Goal: Communication & Community: Answer question/provide support

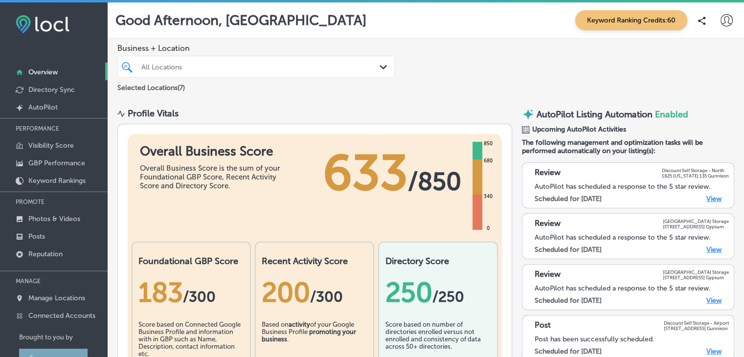
drag, startPoint x: 229, startPoint y: 81, endPoint x: 238, endPoint y: 74, distance: 10.9
click at [233, 80] on div "Selected Locations ( 7 )" at bounding box center [255, 86] width 277 height 12
click at [240, 71] on div at bounding box center [244, 66] width 208 height 13
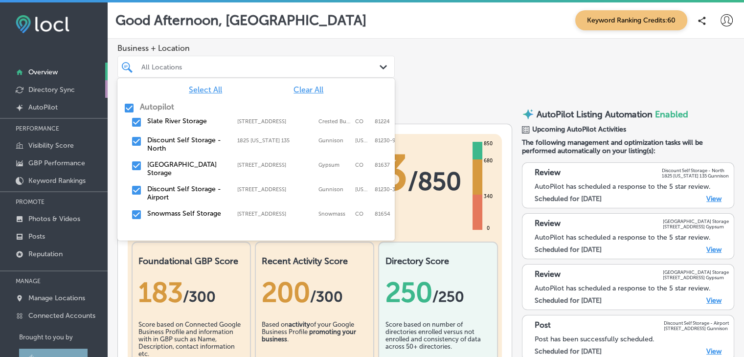
click at [37, 90] on p "Directory Sync" at bounding box center [51, 90] width 46 height 8
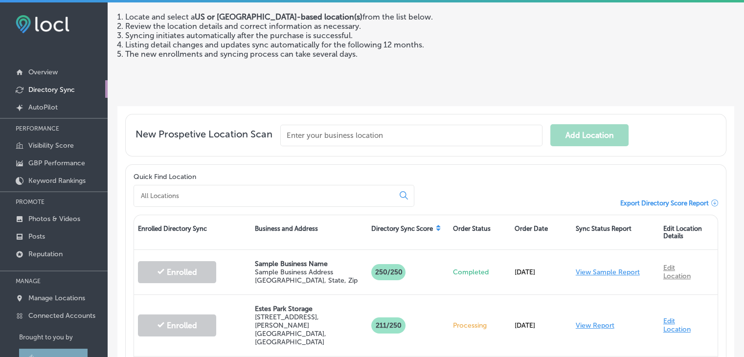
click at [225, 194] on input at bounding box center [266, 195] width 252 height 9
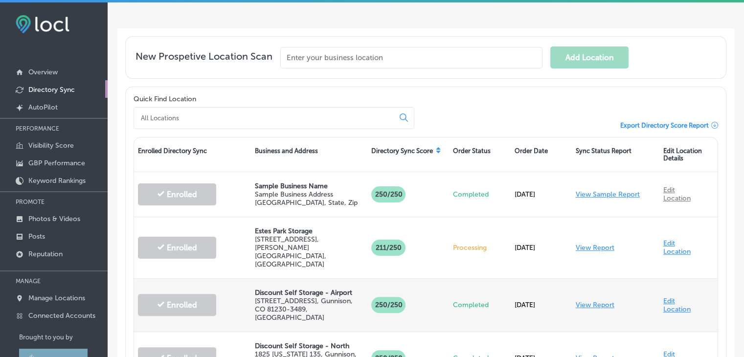
scroll to position [303, 0]
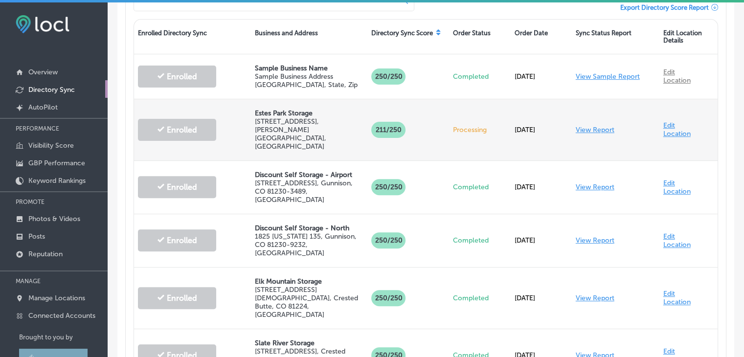
click at [599, 126] on link "View Report" at bounding box center [595, 130] width 39 height 8
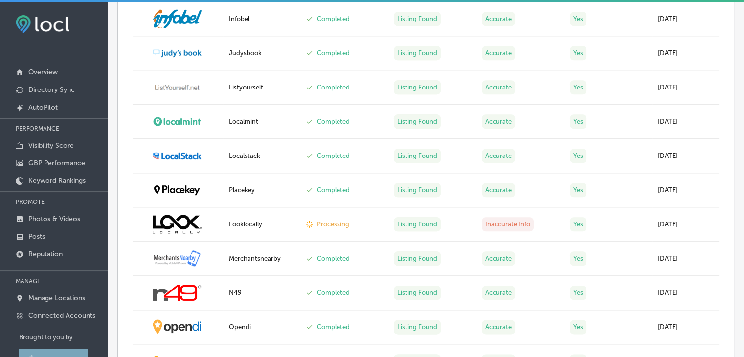
scroll to position [1075, 0]
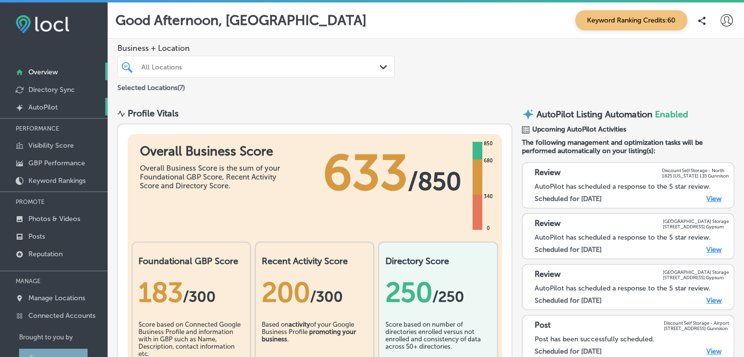
click at [52, 101] on link "Created by potrace 1.10, written by [PERSON_NAME] [DATE]-[DATE] AutoPilot" at bounding box center [54, 107] width 108 height 18
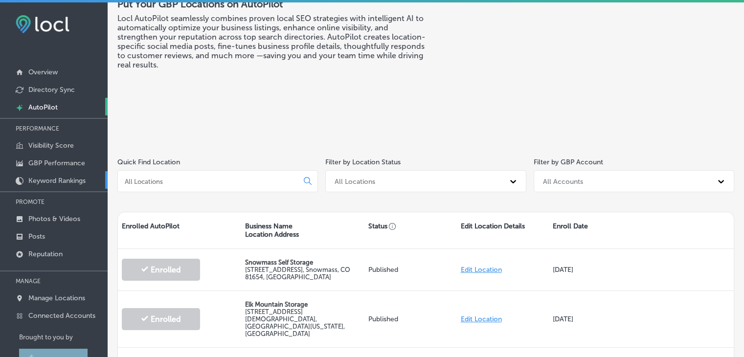
scroll to position [49, 0]
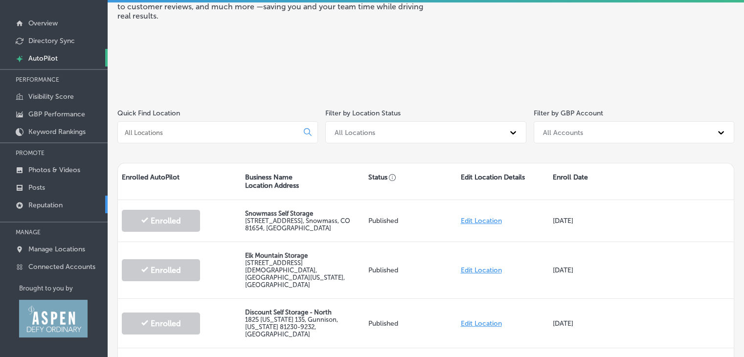
click at [45, 204] on p "Reputation" at bounding box center [45, 205] width 34 height 8
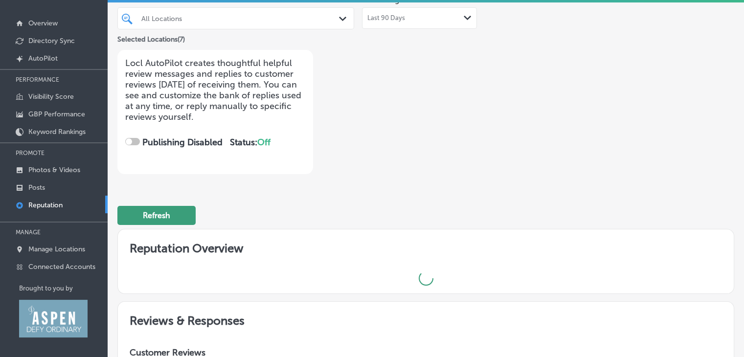
checkbox input "true"
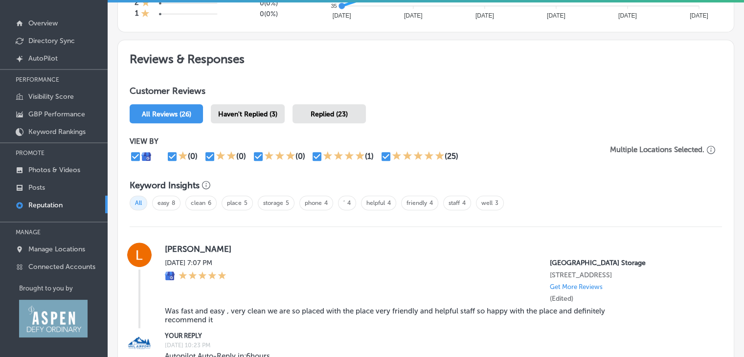
scroll to position [587, 0]
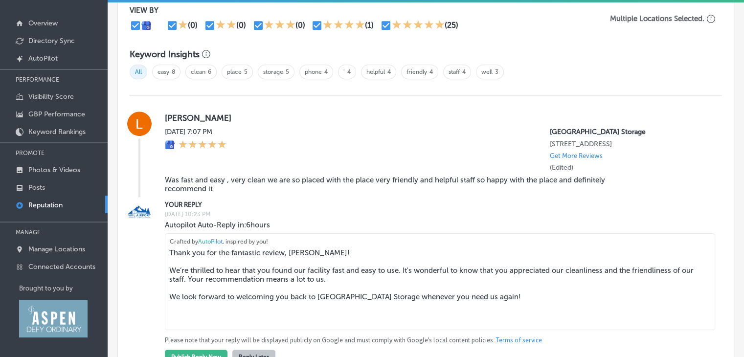
click at [322, 177] on blockquote "Was fast and easy , very clean we are so placed with the place very friendly an…" at bounding box center [407, 185] width 484 height 18
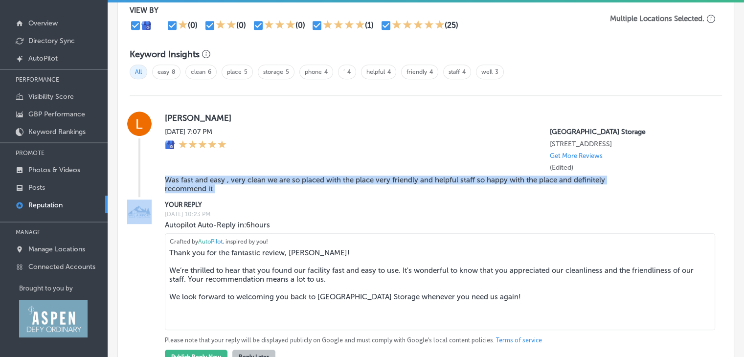
click at [322, 177] on blockquote "Was fast and easy , very clean we are so placed with the place very friendly an…" at bounding box center [407, 185] width 484 height 18
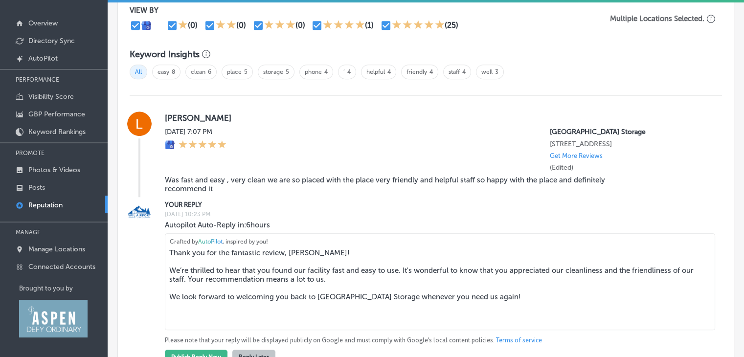
click at [300, 276] on textarea "Thank you for the fantastic review, [PERSON_NAME]! We’re thrilled to hear that …" at bounding box center [440, 281] width 550 height 97
drag, startPoint x: 300, startPoint y: 276, endPoint x: 299, endPoint y: 270, distance: 5.4
click at [300, 275] on textarea "Thank you for the fantastic review, [PERSON_NAME]! We’re thrilled to hear that …" at bounding box center [440, 281] width 550 height 97
click at [198, 172] on div "[PERSON_NAME][DATE] 7:07 PM [GEOGRAPHIC_DATA] Storage [STREET_ADDRESS] Get More…" at bounding box center [435, 154] width 541 height 86
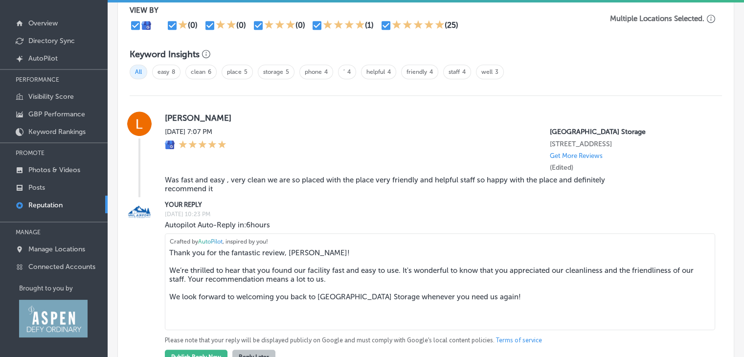
click at [201, 180] on blockquote "Was fast and easy , very clean we are so placed with the place very friendly an…" at bounding box center [407, 185] width 484 height 18
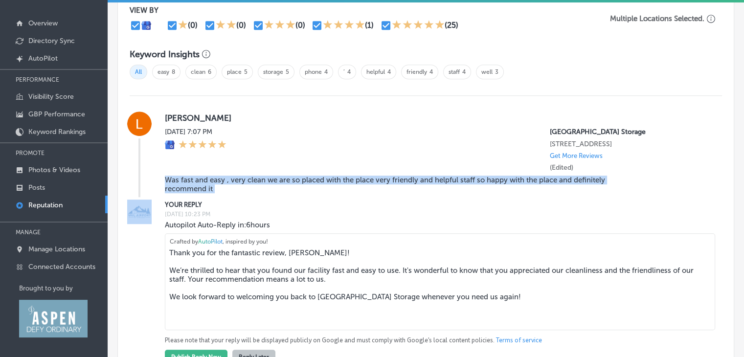
click at [201, 180] on blockquote "Was fast and easy , very clean we are so placed with the place very friendly an…" at bounding box center [407, 185] width 484 height 18
click at [322, 178] on blockquote "Was fast and easy , very clean we are so placed with the place very friendly an…" at bounding box center [407, 185] width 484 height 18
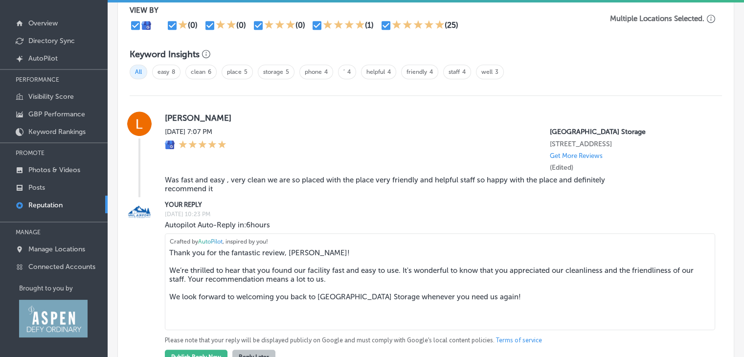
click at [270, 181] on blockquote "Was fast and easy , very clean we are so placed with the place very friendly an…" at bounding box center [407, 185] width 484 height 18
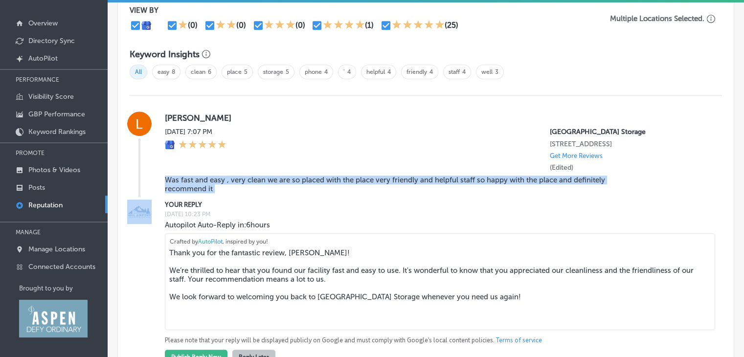
click at [270, 181] on blockquote "Was fast and easy , very clean we are so placed with the place very friendly an…" at bounding box center [407, 185] width 484 height 18
click at [534, 178] on blockquote "Was fast and easy , very clean we are so placed with the place very friendly an…" at bounding box center [407, 185] width 484 height 18
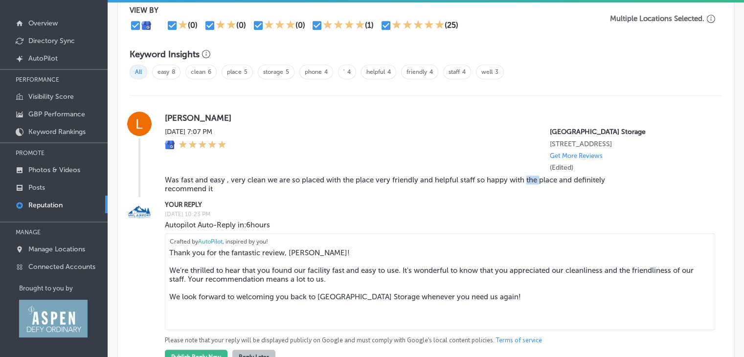
click at [534, 178] on blockquote "Was fast and easy , very clean we are so placed with the place very friendly an…" at bounding box center [407, 185] width 484 height 18
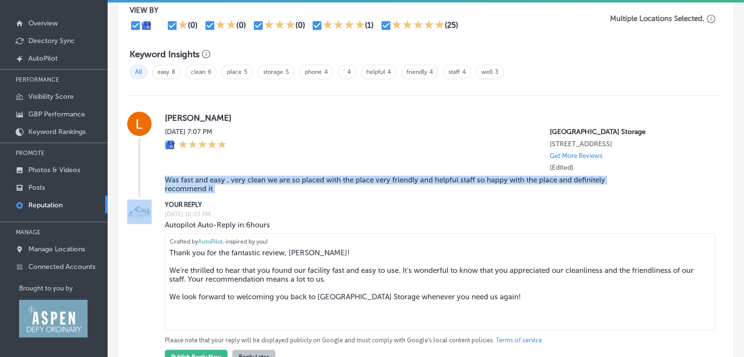
click at [534, 178] on blockquote "Was fast and easy , very clean we are so placed with the place very friendly an…" at bounding box center [407, 185] width 484 height 18
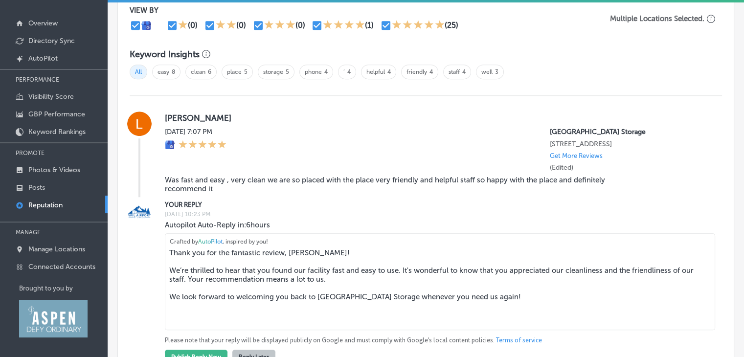
click at [239, 258] on textarea "Thank you for the fantastic review, [PERSON_NAME]! We’re thrilled to hear that …" at bounding box center [440, 281] width 550 height 97
click at [297, 260] on textarea "Thank you for the fantastic review, [PERSON_NAME]! We’re thrilled to hear that …" at bounding box center [440, 281] width 550 height 97
click at [302, 252] on textarea "Thank you for the fantastic review, [PERSON_NAME]! We’re thrilled to hear that …" at bounding box center [440, 281] width 550 height 97
paste textarea "❤️"
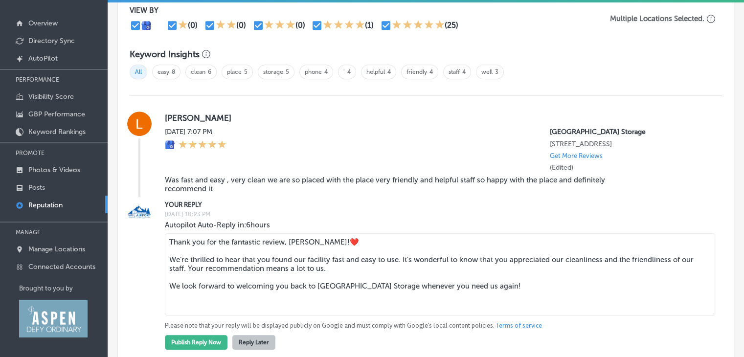
click at [219, 259] on textarea "Thank you for the fantastic review, [PERSON_NAME]!❤️ We’re thrilled to hear tha…" at bounding box center [440, 274] width 550 height 82
click at [348, 257] on textarea "Thank you for the fantastic review, [PERSON_NAME]!❤️ We’re thrilled to hear tha…" at bounding box center [440, 274] width 550 height 82
click at [526, 264] on textarea "Thank you for the fantastic review, [PERSON_NAME]!❤️ We’re thrilled to hear tha…" at bounding box center [440, 274] width 550 height 82
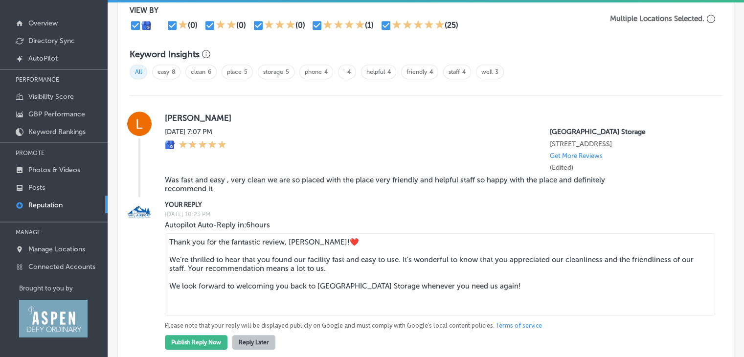
click at [563, 263] on textarea "Thank you for the fantastic review, [PERSON_NAME]!❤️ We’re thrilled to hear tha…" at bounding box center [440, 274] width 550 height 82
drag, startPoint x: 402, startPoint y: 259, endPoint x: 188, endPoint y: 271, distance: 214.5
click at [188, 271] on textarea "Thank you for the fantastic review, [PERSON_NAME]!❤️ We’re thrilled to hear tha…" at bounding box center [440, 274] width 550 height 82
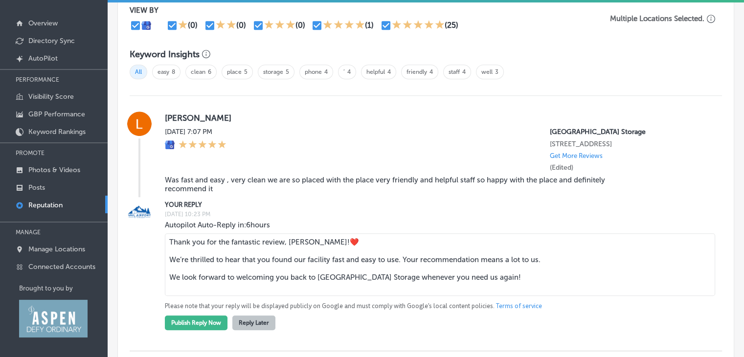
click at [209, 284] on textarea "Thank you for the fantastic review, [PERSON_NAME]!❤️ We’re thrilled to hear tha…" at bounding box center [440, 264] width 550 height 63
click at [215, 282] on textarea "Thank you for the fantastic review, [PERSON_NAME]!❤️ We’re thrilled to hear tha…" at bounding box center [440, 264] width 550 height 63
click at [222, 278] on textarea "Thank you for the fantastic review, [PERSON_NAME]!❤️ We’re thrilled to hear tha…" at bounding box center [440, 264] width 550 height 63
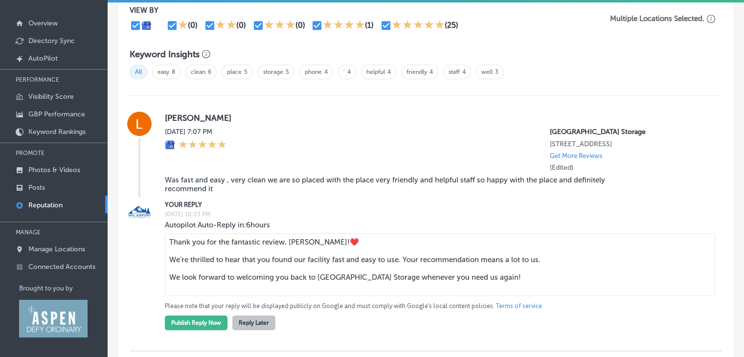
click at [222, 278] on textarea "Thank you for the fantastic review, [PERSON_NAME]!❤️ We’re thrilled to hear tha…" at bounding box center [440, 264] width 550 height 63
click at [223, 276] on textarea "Thank you for the fantastic review, [PERSON_NAME]!❤️ We’re thrilled to hear tha…" at bounding box center [440, 264] width 550 height 63
click at [324, 278] on textarea "Thank you for the fantastic review, [PERSON_NAME]!❤️ We’re thrilled to hear tha…" at bounding box center [440, 264] width 550 height 63
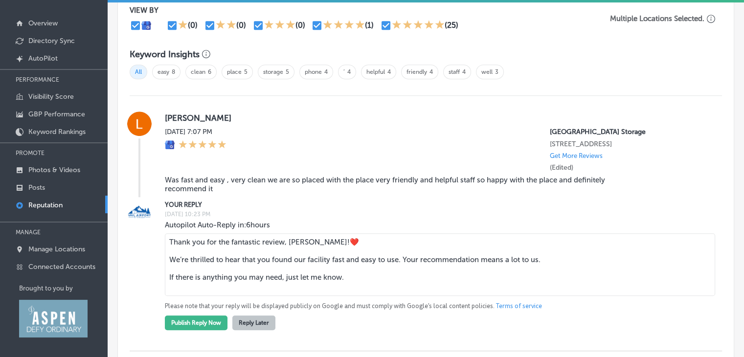
drag, startPoint x: 310, startPoint y: 243, endPoint x: 303, endPoint y: 242, distance: 6.9
click at [303, 242] on textarea "Thank you for the fantastic review, [PERSON_NAME]!❤️ We’re thrilled to hear tha…" at bounding box center [440, 264] width 550 height 63
click at [327, 283] on textarea "Thank you for the fantastic review, [PERSON_NAME]!❤️ We’re thrilled to hear tha…" at bounding box center [440, 264] width 550 height 63
type textarea "Thank you for the fantastic review, [PERSON_NAME]!❤️ We’re thrilled to hear tha…"
click at [192, 329] on button "Publish Reply Now" at bounding box center [196, 322] width 63 height 15
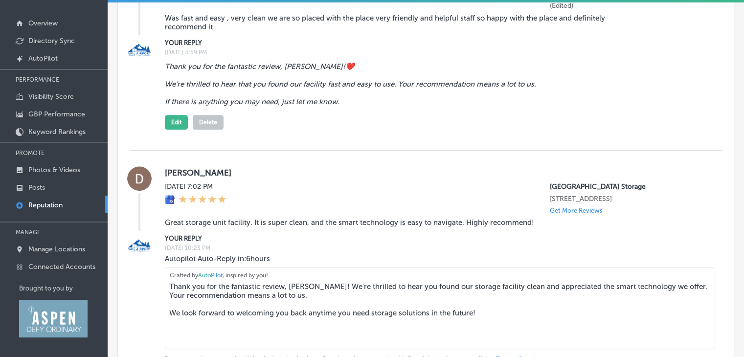
scroll to position [782, 0]
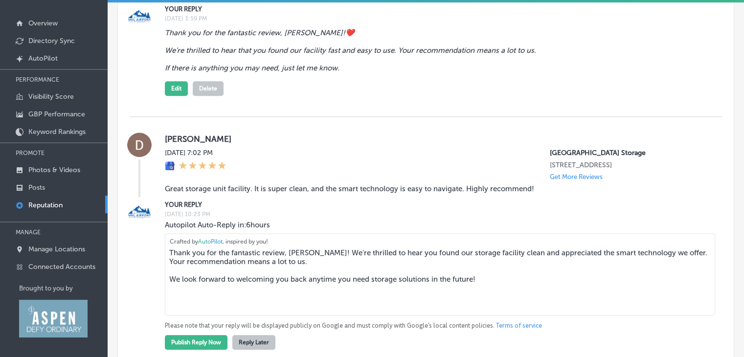
click at [241, 193] on blockquote "Great storage unit facility. It is super clean, and the smart technology is eas…" at bounding box center [407, 188] width 484 height 9
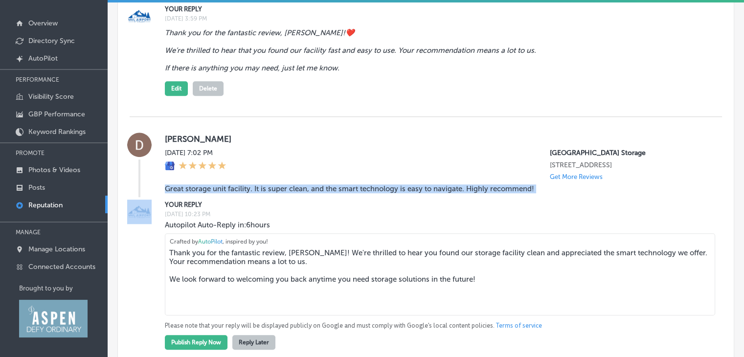
click at [241, 193] on blockquote "Great storage unit facility. It is super clean, and the smart technology is eas…" at bounding box center [407, 188] width 484 height 9
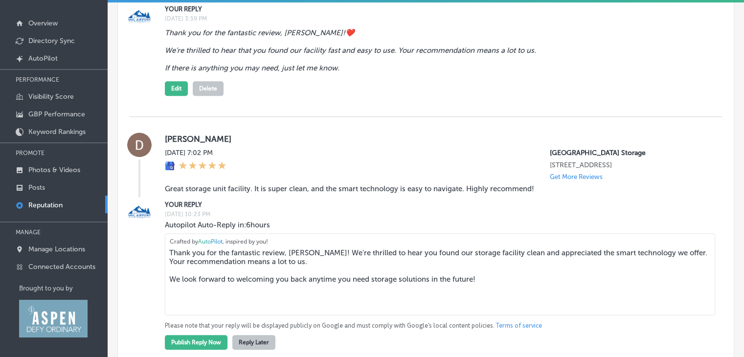
click at [442, 294] on textarea "Thank you for the fantastic review, [PERSON_NAME]! We're thrilled to hear you f…" at bounding box center [440, 274] width 550 height 82
click at [369, 192] on blockquote "Great storage unit facility. It is super clean, and the smart technology is eas…" at bounding box center [407, 188] width 484 height 9
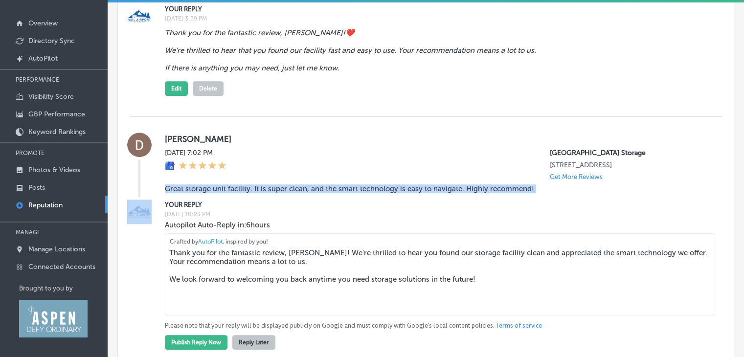
click at [369, 192] on blockquote "Great storage unit facility. It is super clean, and the smart technology is eas…" at bounding box center [407, 188] width 484 height 9
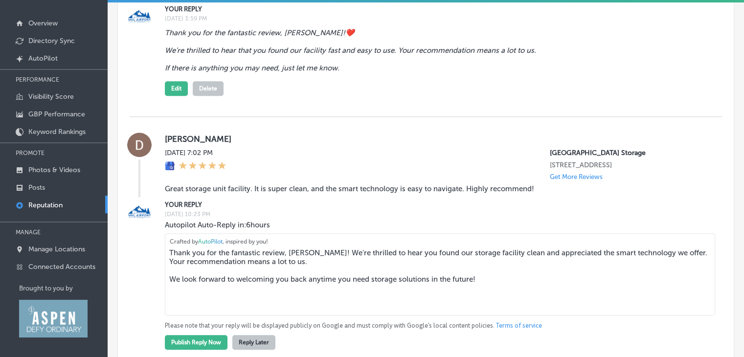
click at [205, 272] on textarea "Thank you for the fantastic review, [PERSON_NAME]! We're thrilled to hear you f…" at bounding box center [440, 274] width 550 height 82
drag, startPoint x: 314, startPoint y: 253, endPoint x: 566, endPoint y: 303, distance: 257.3
click at [566, 303] on textarea "Thank you for the fantastic review, [PERSON_NAME]! We're thrilled to hear you f…" at bounding box center [440, 274] width 550 height 82
click at [432, 268] on textarea "Thank you for the fantastic review, [PERSON_NAME]! We're thrilled to hear you f…" at bounding box center [440, 274] width 550 height 82
drag, startPoint x: 506, startPoint y: 283, endPoint x: 621, endPoint y: 256, distance: 117.9
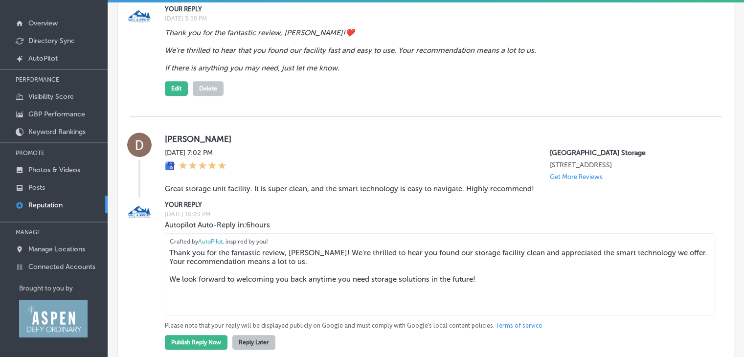
click at [621, 256] on textarea "Thank you for the fantastic review, [PERSON_NAME]! We're thrilled to hear you f…" at bounding box center [440, 274] width 550 height 82
click at [379, 261] on textarea "Thank you for the fantastic review, [PERSON_NAME]! We're thrilled to hear you f…" at bounding box center [440, 274] width 550 height 82
drag, startPoint x: 317, startPoint y: 253, endPoint x: 493, endPoint y: 255, distance: 175.6
click at [497, 255] on textarea "Thank you for the fantastic review, [PERSON_NAME]! We're thrilled to hear you f…" at bounding box center [440, 274] width 550 height 82
click at [385, 252] on textarea "Thank you for the fantastic review, [PERSON_NAME]! We're thrilled to hear you f…" at bounding box center [440, 274] width 550 height 82
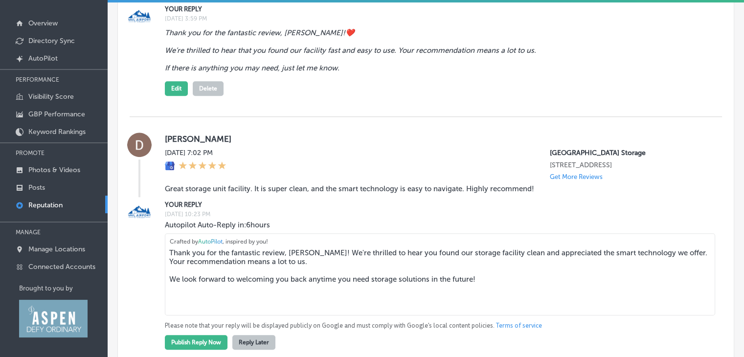
click at [316, 252] on textarea "Thank you for the fantastic review, [PERSON_NAME]! We're thrilled to hear you f…" at bounding box center [440, 274] width 550 height 82
paste textarea "❤️"
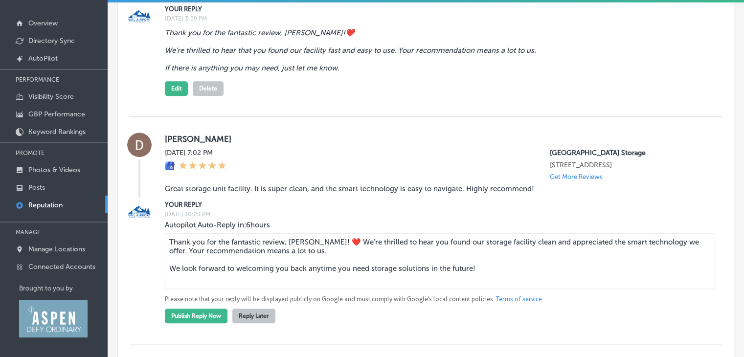
click at [406, 241] on textarea "Thank you for the fantastic review, [PERSON_NAME]! ❤️ We're thrilled to hear yo…" at bounding box center [440, 261] width 550 height 56
click at [332, 243] on textarea "Thank you for the fantastic review, [PERSON_NAME]! ❤️ We're thrilled to hear yo…" at bounding box center [440, 261] width 550 height 56
click at [366, 246] on textarea "Thank you for the fantastic review, [PERSON_NAME]! ❤️ We're thrilled to hear yo…" at bounding box center [440, 261] width 550 height 56
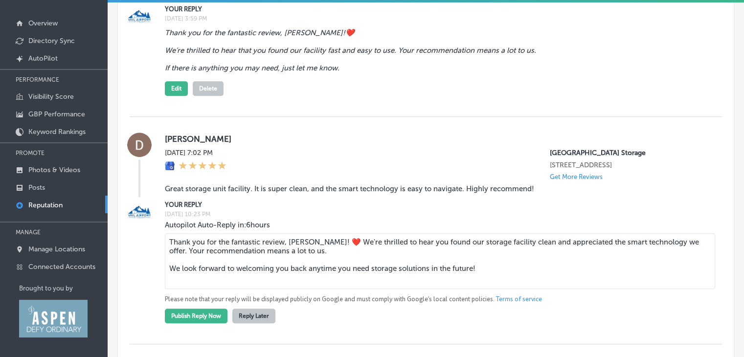
click at [366, 246] on textarea "Thank you for the fantastic review, [PERSON_NAME]! ❤️ We're thrilled to hear yo…" at bounding box center [440, 261] width 550 height 56
click at [458, 245] on textarea "Thank you for the fantastic review, [PERSON_NAME]! ❤️ We're thrilled to hear yo…" at bounding box center [440, 261] width 550 height 56
click at [430, 247] on textarea "Thank you for the fantastic review, [PERSON_NAME]! ❤️ We're thrilled to hear yo…" at bounding box center [440, 261] width 550 height 56
click at [431, 247] on textarea "Thank you for the fantastic review, [PERSON_NAME]! ❤️ We're thrilled to hear yo…" at bounding box center [440, 261] width 550 height 56
click at [250, 271] on textarea "Thank you for the fantastic review, [PERSON_NAME]! ❤️ We're thrilled to hear yo…" at bounding box center [440, 261] width 550 height 56
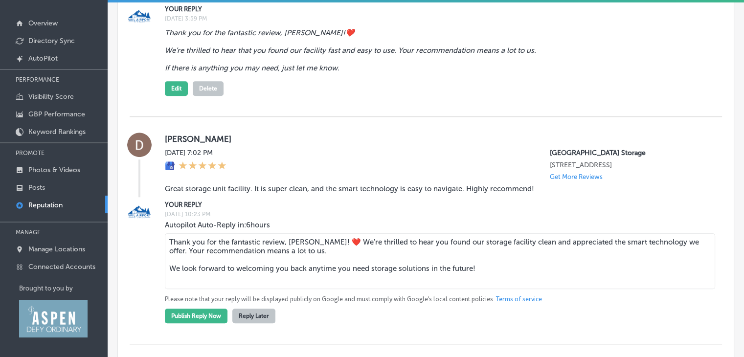
click at [250, 271] on textarea "Thank you for the fantastic review, [PERSON_NAME]! ❤️ We're thrilled to hear yo…" at bounding box center [440, 261] width 550 height 56
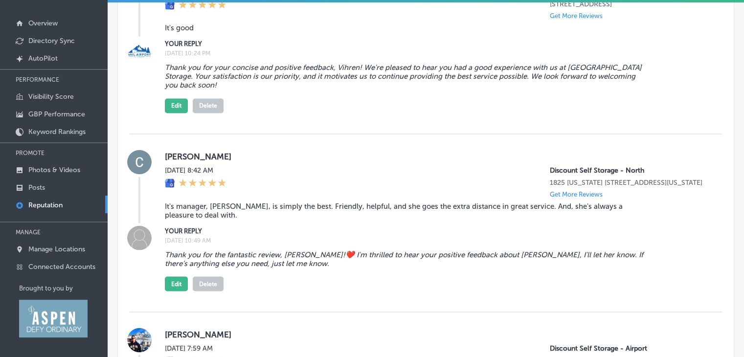
scroll to position [1760, 0]
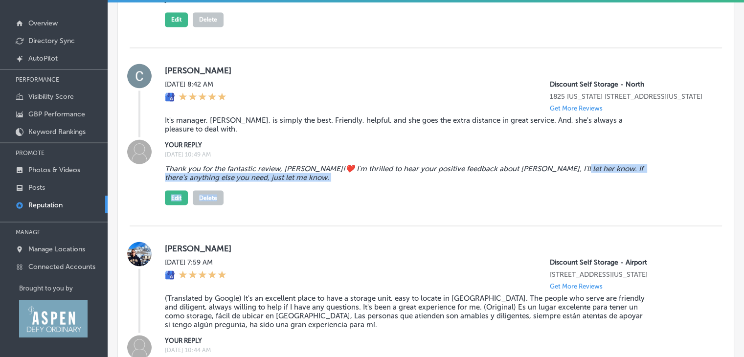
drag, startPoint x: 559, startPoint y: 182, endPoint x: 582, endPoint y: 197, distance: 27.3
click at [582, 197] on div "Thank you for the fantastic review, [PERSON_NAME]!❤️ I'm thrilled to hear your …" at bounding box center [435, 182] width 541 height 45
copy div "If there’s anything else you need, just let me know. Edit Delete"
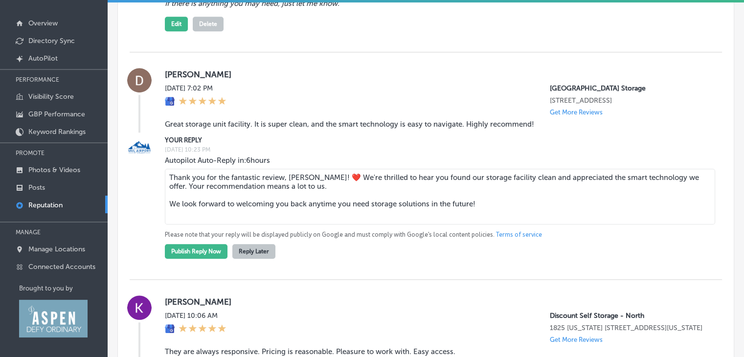
scroll to position [831, 0]
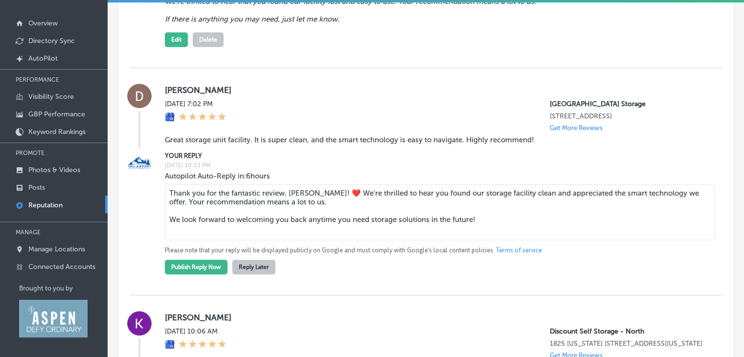
click at [270, 226] on textarea "Thank you for the fantastic review, [PERSON_NAME]! ❤️ We're thrilled to hear yo…" at bounding box center [440, 212] width 550 height 56
paste textarea "If there’s anything else you need, just let me know. EditDelete"
drag, startPoint x: 342, startPoint y: 222, endPoint x: 264, endPoint y: 195, distance: 83.2
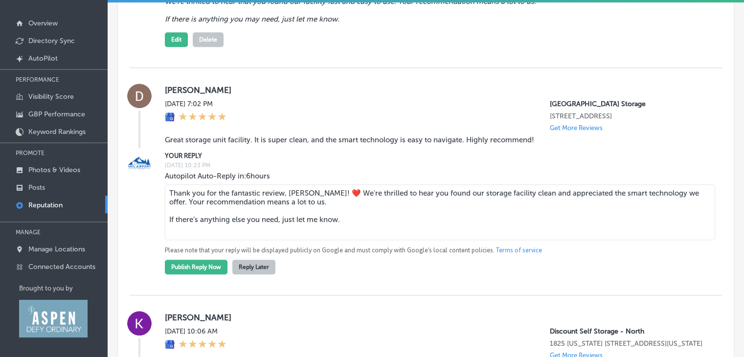
click at [264, 195] on textarea "Thank you for the fantastic review, [PERSON_NAME]! ❤️ We're thrilled to hear yo…" at bounding box center [440, 212] width 550 height 56
click at [442, 201] on textarea "Thank you for the fantastic review, [PERSON_NAME]! ❤️ We're thrilled to hear yo…" at bounding box center [440, 212] width 550 height 56
click at [459, 191] on textarea "Thank you for the fantastic review, [PERSON_NAME]! ❤️ We're thrilled to hear yo…" at bounding box center [440, 212] width 550 height 56
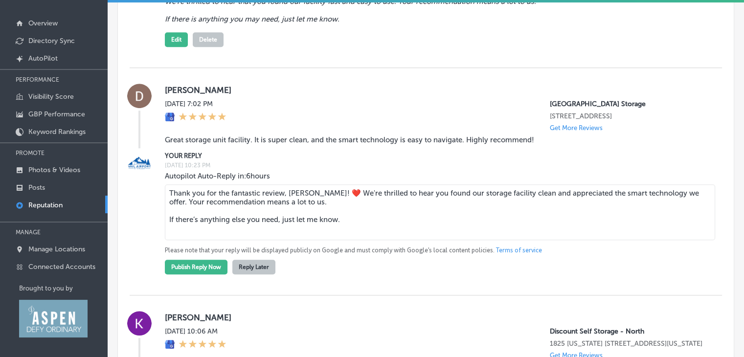
click at [492, 196] on textarea "Thank you for the fantastic review, [PERSON_NAME]! ❤️ We're thrilled to hear yo…" at bounding box center [440, 212] width 550 height 56
click at [516, 198] on textarea "Thank you for the fantastic review, [PERSON_NAME]! ❤️ We're thrilled to hear yo…" at bounding box center [440, 212] width 550 height 56
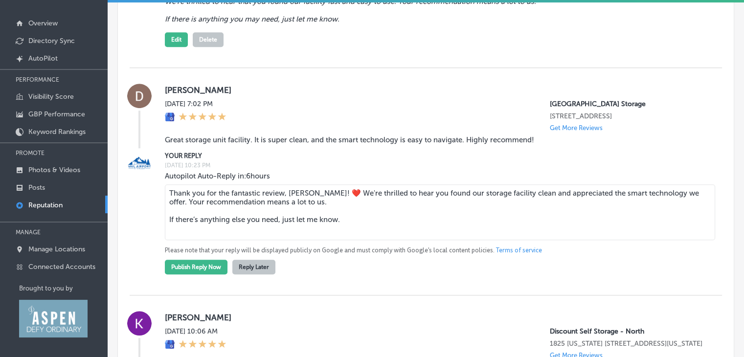
click at [548, 199] on textarea "Thank you for the fantastic review, [PERSON_NAME]! ❤️ We're thrilled to hear yo…" at bounding box center [440, 212] width 550 height 56
click at [548, 200] on textarea "Thank you for the fantastic review, [PERSON_NAME]! ❤️ We're thrilled to hear yo…" at bounding box center [440, 212] width 550 height 56
click at [250, 204] on textarea "Thank you for the fantastic review, [PERSON_NAME]! ❤️ We're thrilled to hear yo…" at bounding box center [440, 212] width 550 height 56
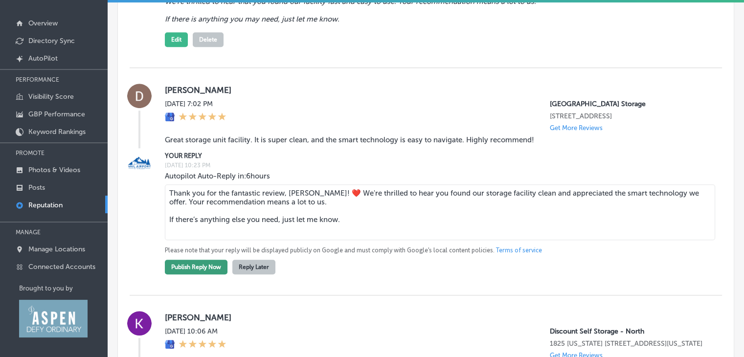
type textarea "Thank you for the fantastic review, [PERSON_NAME]! ❤️ We're thrilled to hear yo…"
click at [206, 269] on button "Publish Reply Now" at bounding box center [196, 267] width 63 height 15
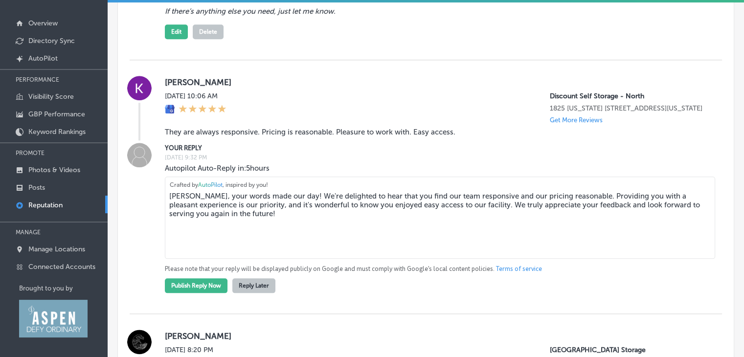
scroll to position [1027, 0]
click at [204, 213] on textarea "[PERSON_NAME], your words made our day! We're delighted to hear that you find o…" at bounding box center [440, 217] width 550 height 82
click at [273, 207] on textarea "[PERSON_NAME], your words made our day! We're delighted to hear that you find o…" at bounding box center [440, 217] width 550 height 82
click at [276, 204] on textarea "[PERSON_NAME], your words made our day! We're delighted to hear that you find o…" at bounding box center [440, 217] width 550 height 82
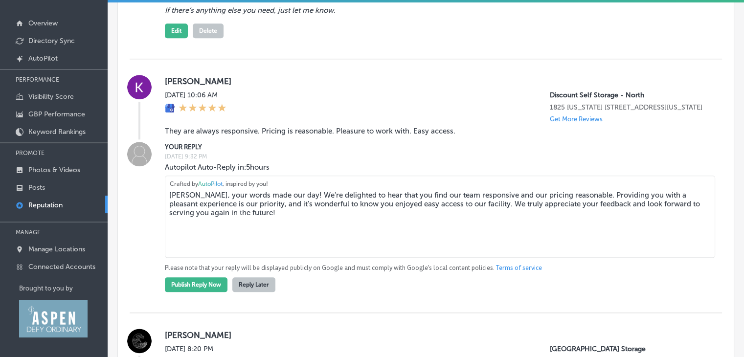
paste textarea "❤️"
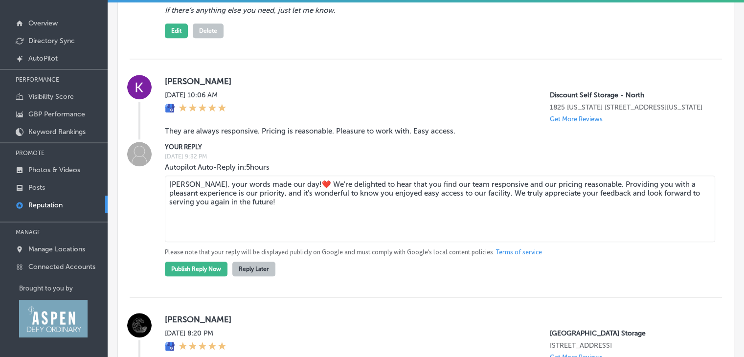
click at [389, 196] on textarea "[PERSON_NAME], your words made our day!❤️ We're delighted to hear that you find…" at bounding box center [440, 209] width 550 height 67
click at [519, 199] on textarea "[PERSON_NAME], your words made our day!❤️ We're delighted to hear that you find…" at bounding box center [440, 209] width 550 height 67
drag, startPoint x: 577, startPoint y: 196, endPoint x: 556, endPoint y: 232, distance: 41.4
click at [556, 232] on textarea "[PERSON_NAME], your words made our day!❤️ We're delighted to hear that you find…" at bounding box center [440, 209] width 550 height 67
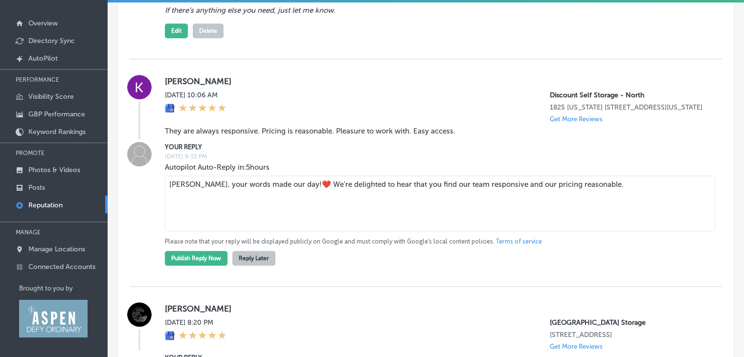
paste textarea "If there’s anything else you need, just let me know. EditDelete"
drag, startPoint x: 235, startPoint y: 216, endPoint x: 135, endPoint y: 208, distance: 100.6
click at [135, 211] on div "YOUR REPLY [DATE] 9:32 PM Autopilot Auto-Reply in: 5 hours [PERSON_NAME], your …" at bounding box center [426, 204] width 592 height 124
type textarea "[PERSON_NAME], your words made our day!❤️ We're delighted to hear that you find…"
click at [180, 266] on button "Publish Reply Now" at bounding box center [196, 258] width 63 height 15
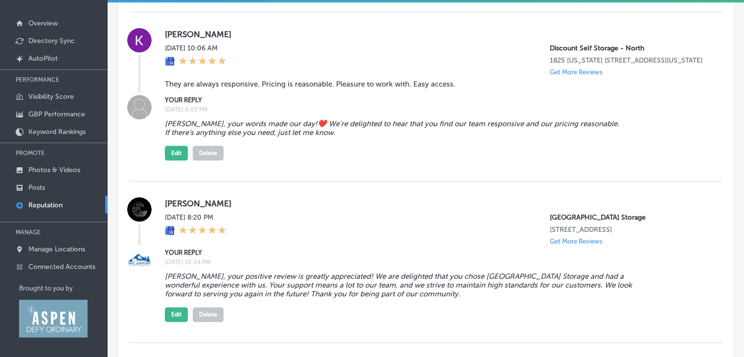
scroll to position [1125, 0]
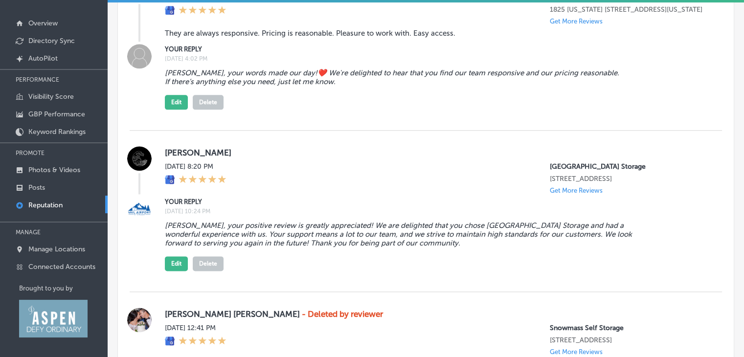
click at [192, 244] on blockquote "[PERSON_NAME], your positive review is greatly appreciated! We are delighted th…" at bounding box center [407, 234] width 484 height 26
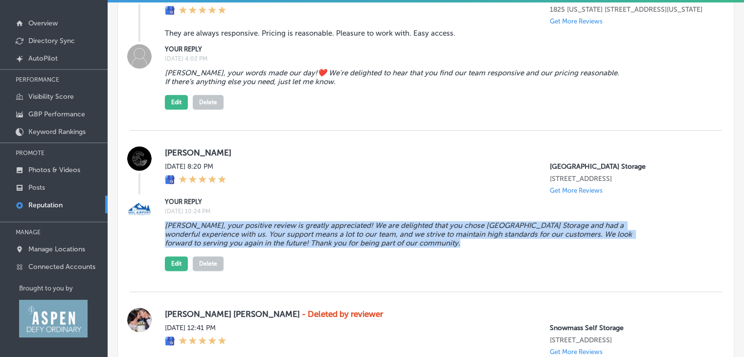
click at [192, 244] on blockquote "[PERSON_NAME], your positive review is greatly appreciated! We are delighted th…" at bounding box center [407, 234] width 484 height 26
click at [281, 235] on blockquote "[PERSON_NAME], your positive review is greatly appreciated! We are delighted th…" at bounding box center [407, 234] width 484 height 26
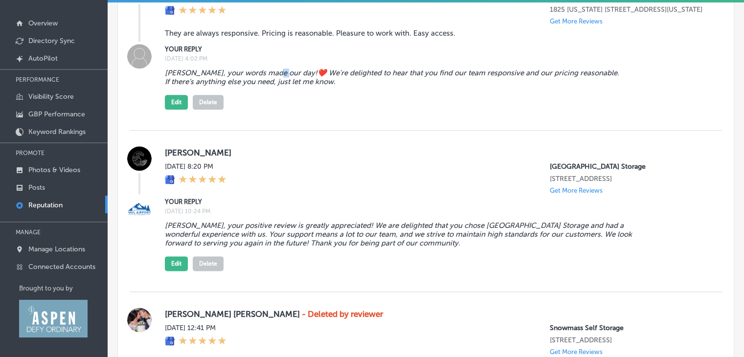
drag, startPoint x: 271, startPoint y: 85, endPoint x: 277, endPoint y: 87, distance: 6.4
click at [277, 86] on blockquote "[PERSON_NAME], your words made our day!❤️ We're delighted to hear that you find…" at bounding box center [407, 77] width 484 height 18
copy blockquote "❤️"
click at [178, 271] on button "Edit" at bounding box center [176, 263] width 23 height 15
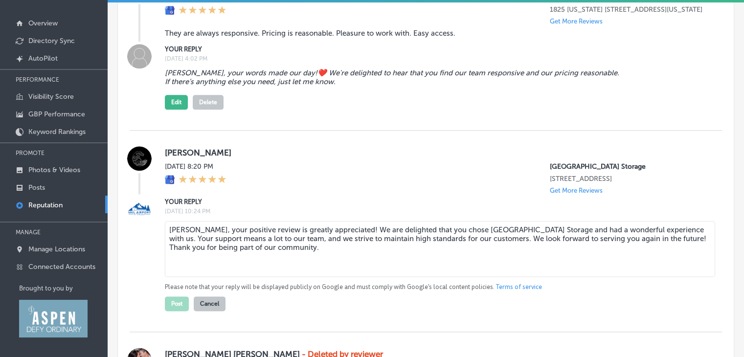
click at [336, 243] on textarea "[PERSON_NAME], your positive review is greatly appreciated! We are delighted th…" at bounding box center [440, 249] width 550 height 56
paste textarea "❤️"
drag, startPoint x: 668, startPoint y: 245, endPoint x: 668, endPoint y: 270, distance: 25.9
click at [668, 270] on textarea "[PERSON_NAME], your positive review is greatly appreciated! ❤️ We are delighted…" at bounding box center [440, 249] width 550 height 56
paste textarea "If there’s anything else you need, just let me know"
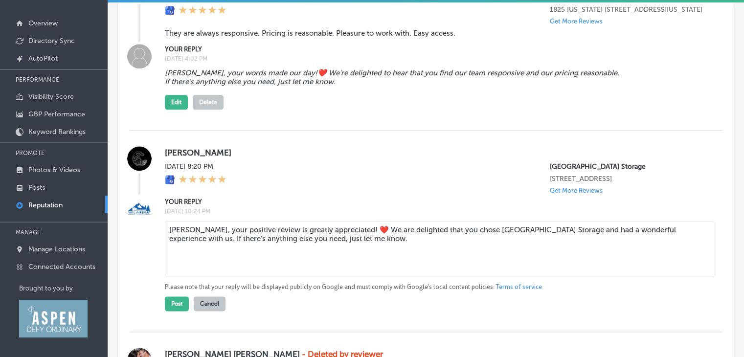
click at [669, 241] on textarea "[PERSON_NAME], your positive review is greatly appreciated! ❤️ We are delighted…" at bounding box center [440, 249] width 550 height 56
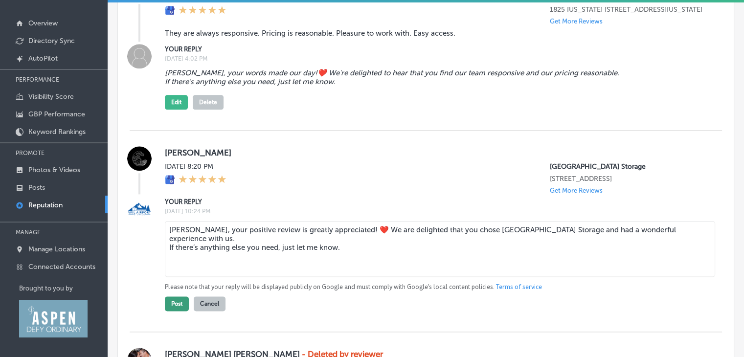
type textarea "[PERSON_NAME], your positive review is greatly appreciated! ❤️ We are delighted…"
click at [177, 311] on button "Post" at bounding box center [177, 303] width 24 height 15
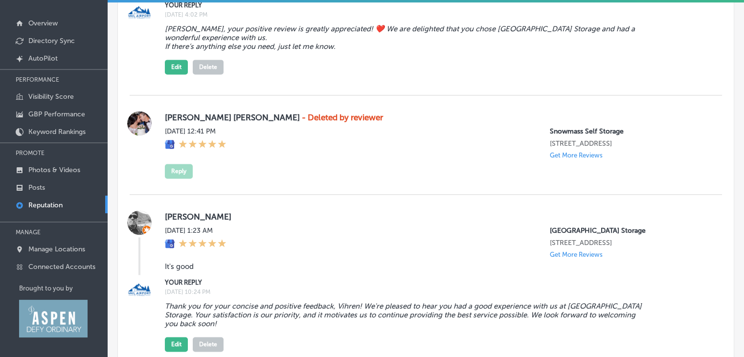
scroll to position [1369, 0]
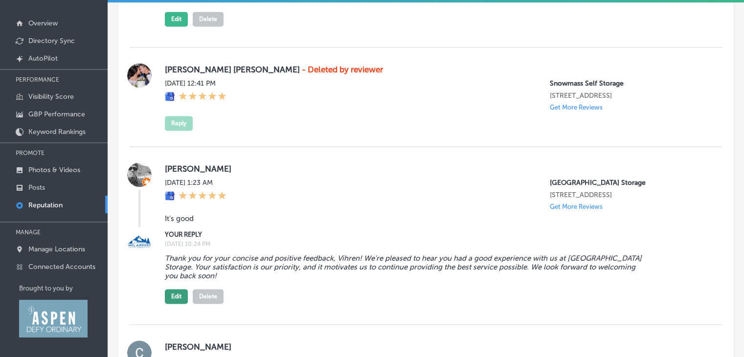
click at [176, 304] on button "Edit" at bounding box center [176, 296] width 23 height 15
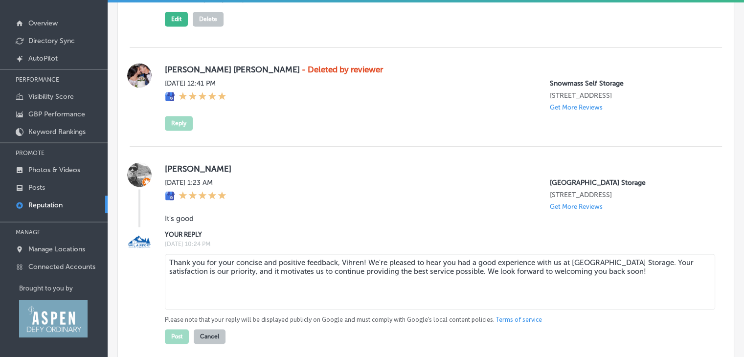
click at [215, 281] on textarea "Thank you for your concise and positive feedback, Vihren! We're pleased to hear…" at bounding box center [440, 282] width 550 height 56
click at [252, 278] on textarea "Thank you for your concise and positive feedback, Vihren! We're pleased to hear…" at bounding box center [440, 282] width 550 height 56
click at [251, 278] on textarea "Thank you for your concise and positive feedback, Vihren! We're pleased to hear…" at bounding box center [440, 282] width 550 height 56
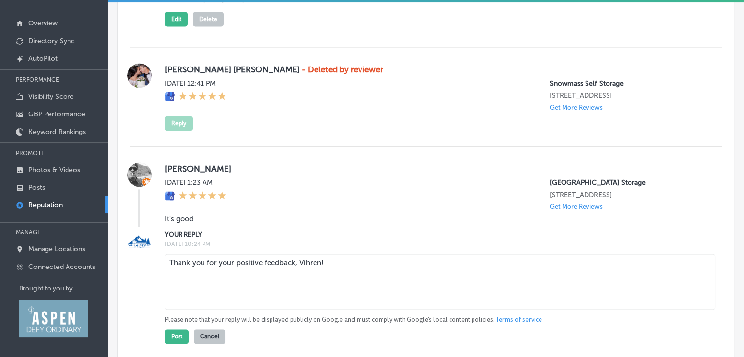
paste textarea "If there’s anything else you need, just let me know."
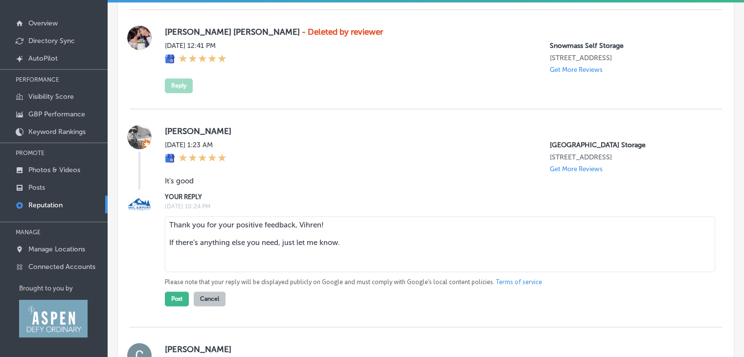
scroll to position [1467, 0]
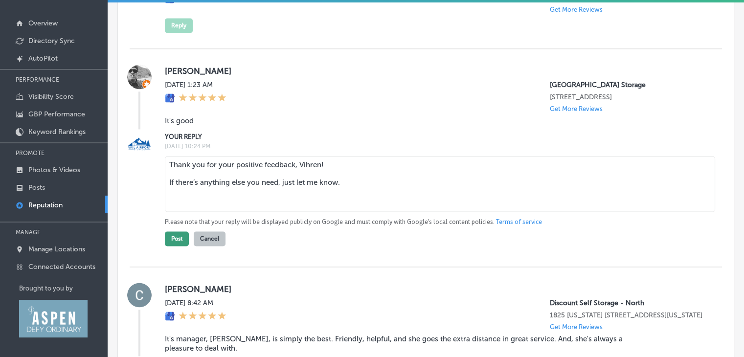
type textarea "Thank you for your positive feedback, Vihren! If there’s anything else you need…"
click at [178, 246] on button "Post" at bounding box center [177, 238] width 24 height 15
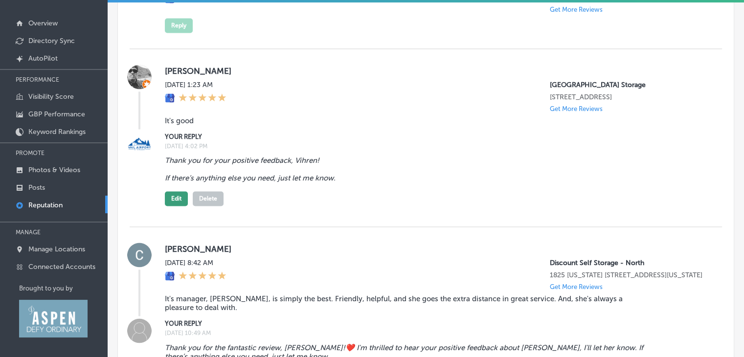
click at [176, 206] on button "Edit" at bounding box center [176, 198] width 23 height 15
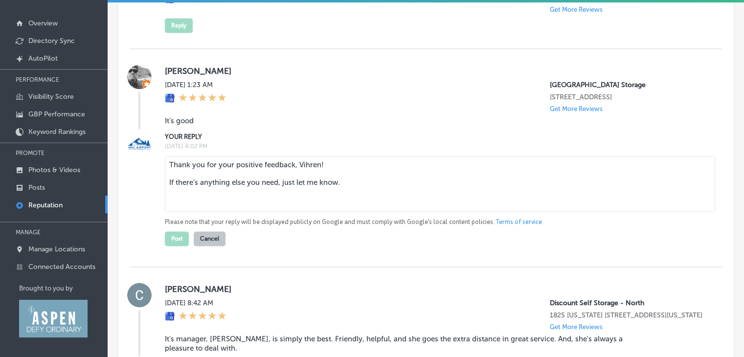
click at [337, 177] on textarea "Thank you for your positive feedback, Vihren! If there’s anything else you need…" at bounding box center [440, 184] width 550 height 56
paste textarea "❤️"
type textarea "Thank you for your positive feedback, Vihren! ❤️ If there’s anything else you n…"
click at [179, 266] on div "[PERSON_NAME] [DATE] 1:23 AM [GEOGRAPHIC_DATA] Storage [STREET_ADDRESS] Get Mor…" at bounding box center [426, 158] width 592 height 218
click at [180, 246] on button "Post" at bounding box center [177, 238] width 24 height 15
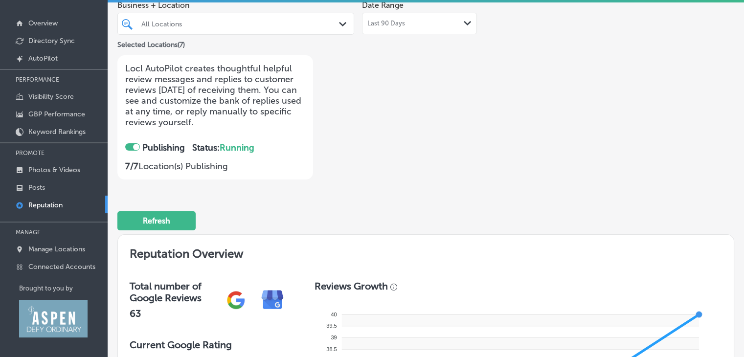
scroll to position [0, 0]
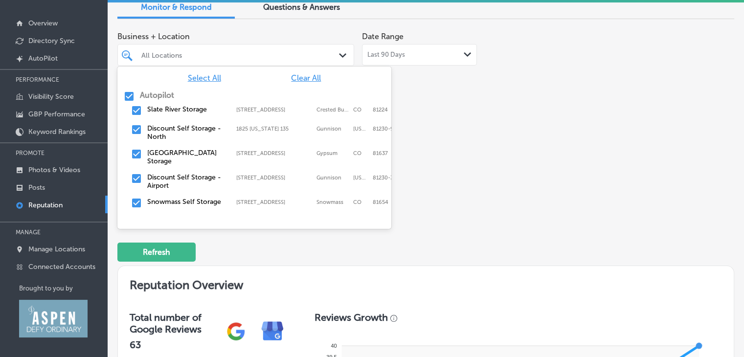
click at [293, 61] on div at bounding box center [226, 54] width 172 height 13
click at [307, 80] on span "Clear All" at bounding box center [306, 77] width 30 height 9
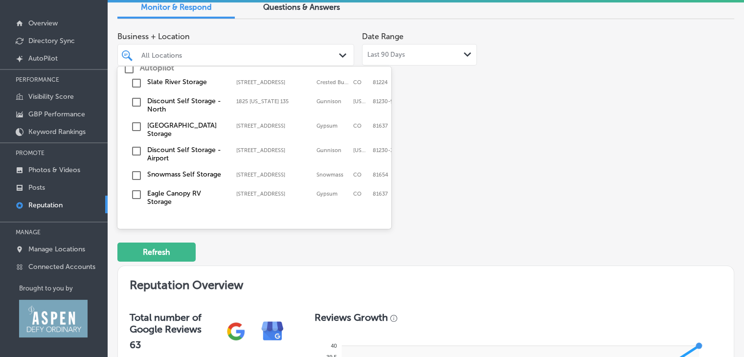
scroll to position [49, 0]
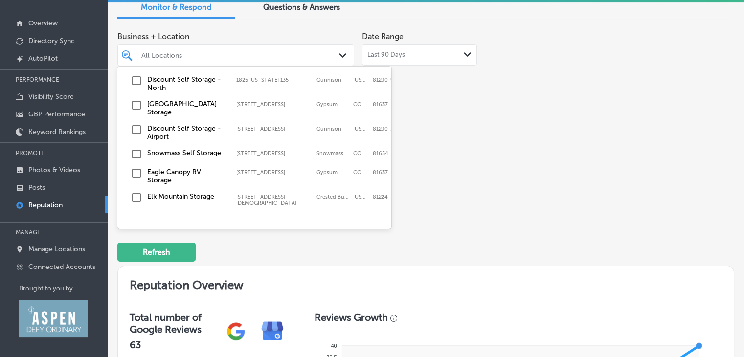
click at [137, 106] on input "checkbox" at bounding box center [137, 105] width 12 height 12
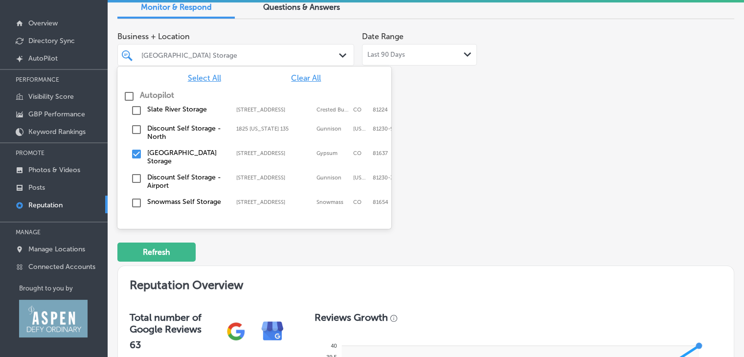
click at [459, 185] on div "Business + Location option [STREET_ADDRESS]. option [STREET_ADDRESS], 0 of 2. 8…" at bounding box center [302, 119] width 370 height 184
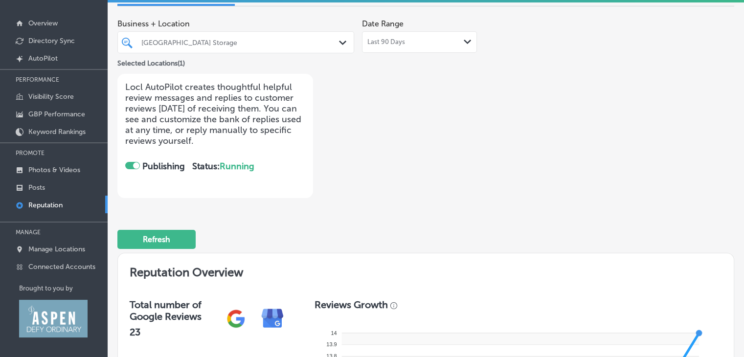
scroll to position [0, 0]
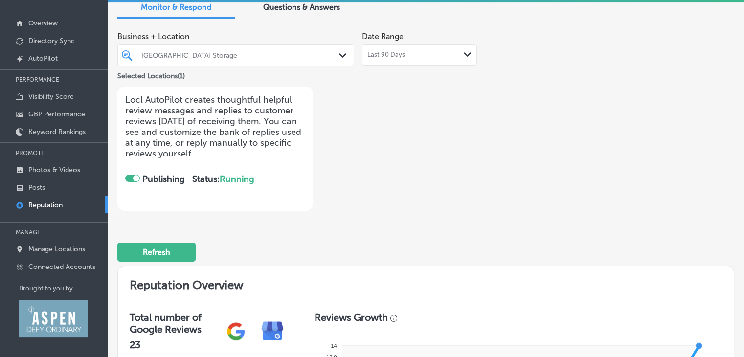
click at [241, 59] on div at bounding box center [226, 54] width 172 height 13
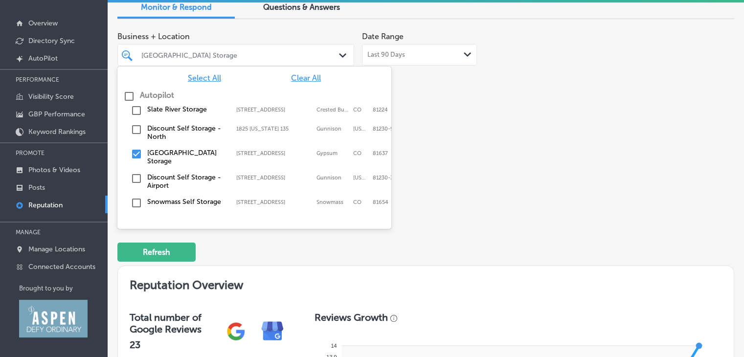
click at [132, 147] on div "[GEOGRAPHIC_DATA] Storage [STREET_ADDRESS] [STREET_ADDRESS]" at bounding box center [254, 157] width 266 height 21
click at [138, 108] on input "checkbox" at bounding box center [137, 111] width 12 height 12
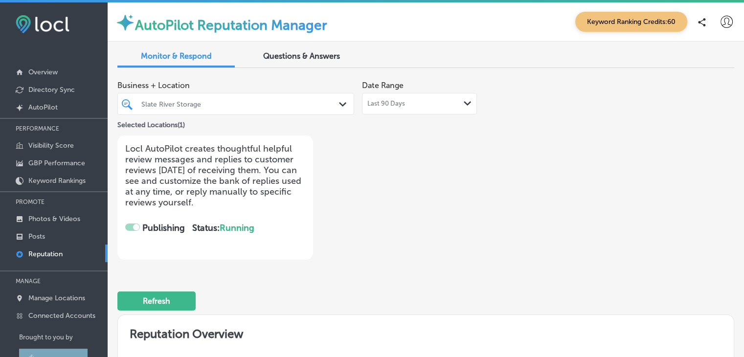
click at [471, 175] on div "Business + Location Slate River Storage Path Created with Sketch. Selected Loca…" at bounding box center [302, 168] width 370 height 184
click at [161, 296] on button "Refresh" at bounding box center [156, 300] width 78 height 19
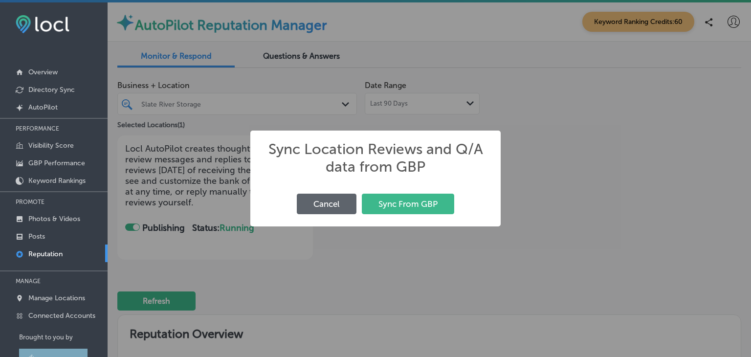
click at [395, 255] on div "Sync Location Reviews and Q/A data from GBP × Cancel Sync From GBP" at bounding box center [375, 178] width 751 height 357
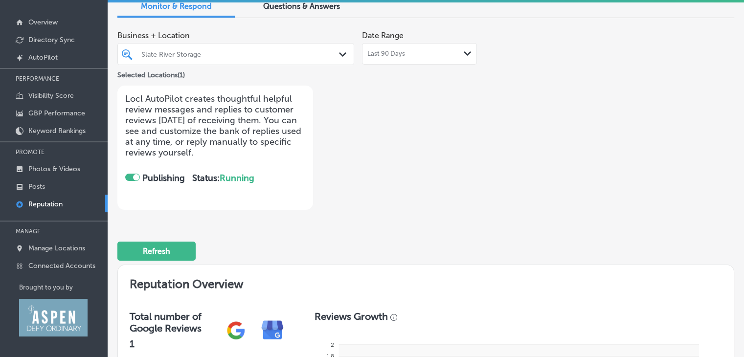
click at [195, 47] on div at bounding box center [226, 53] width 172 height 13
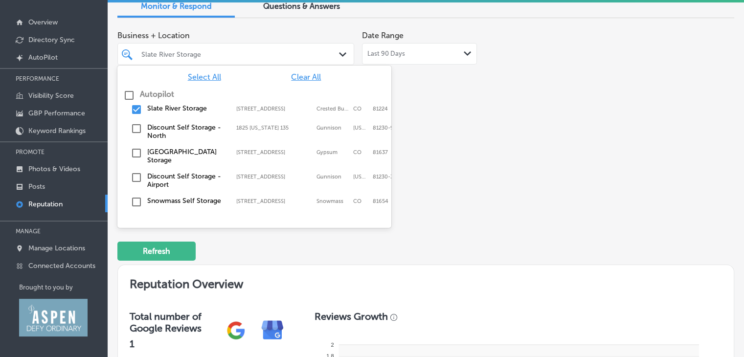
click at [135, 111] on input "checkbox" at bounding box center [137, 110] width 12 height 12
click at [136, 127] on input "checkbox" at bounding box center [137, 129] width 12 height 12
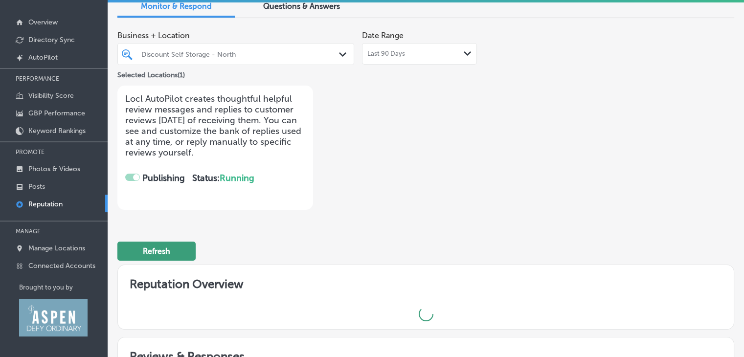
click at [164, 242] on button "Refresh" at bounding box center [156, 251] width 78 height 19
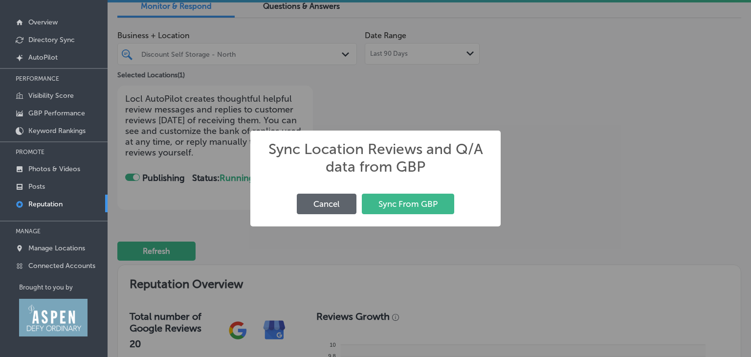
click at [407, 92] on div "Sync Location Reviews and Q/A data from GBP × Cancel Sync From GBP" at bounding box center [375, 178] width 751 height 357
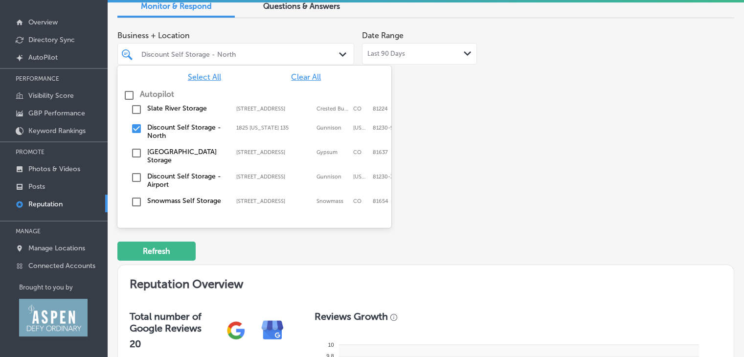
click at [249, 60] on div at bounding box center [226, 53] width 172 height 13
click at [134, 127] on input "checkbox" at bounding box center [137, 129] width 12 height 12
click at [135, 172] on input "checkbox" at bounding box center [137, 178] width 12 height 12
click at [452, 153] on div "Business + Location option [STREET_ADDRESS]. option [STREET_ADDRESS], 0 of 2. 8…" at bounding box center [302, 118] width 370 height 184
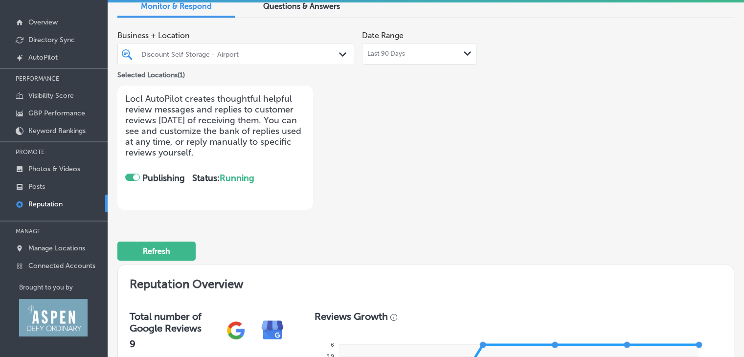
click at [227, 57] on div "Discount Self Storage - Airport" at bounding box center [240, 54] width 199 height 8
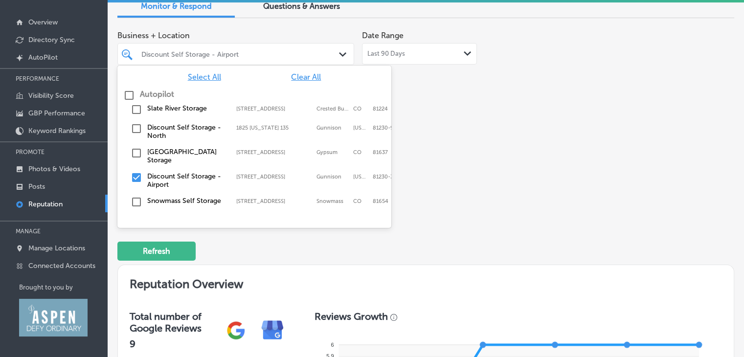
click at [135, 172] on input "checkbox" at bounding box center [137, 178] width 12 height 12
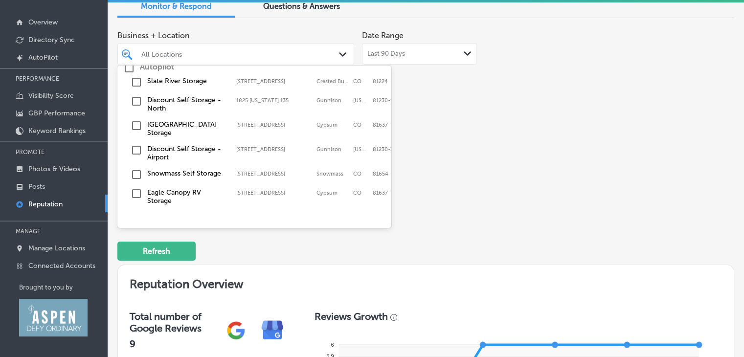
scroll to position [50, 0]
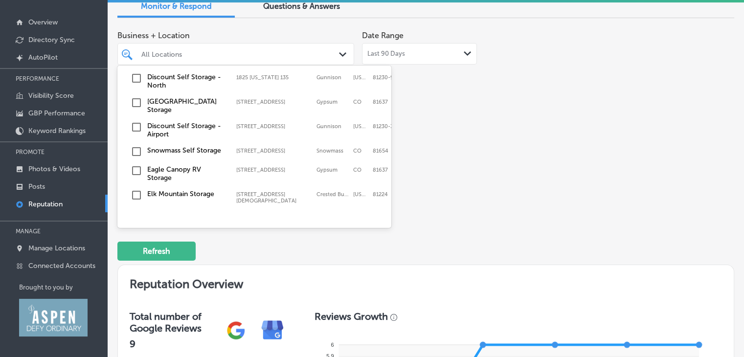
click at [134, 146] on input "checkbox" at bounding box center [137, 152] width 12 height 12
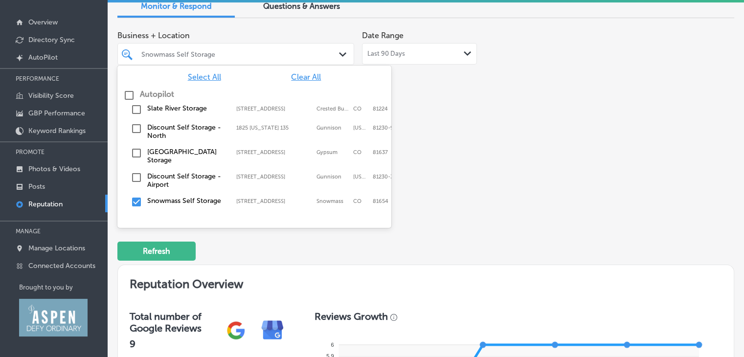
click at [464, 161] on div "Business + Location option [STREET_ADDRESS]. option [STREET_ADDRESS], 0 of 2. 8…" at bounding box center [302, 118] width 370 height 184
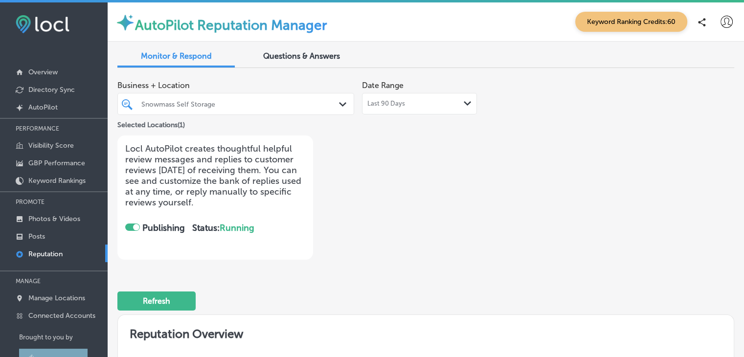
scroll to position [0, 0]
click at [209, 104] on div "Snowmass Self Storage" at bounding box center [240, 104] width 199 height 8
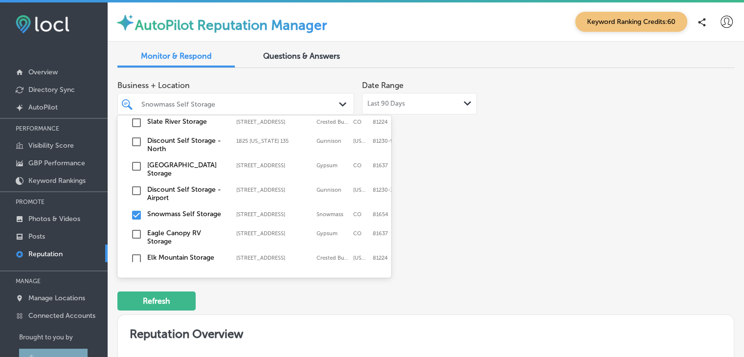
scroll to position [49, 0]
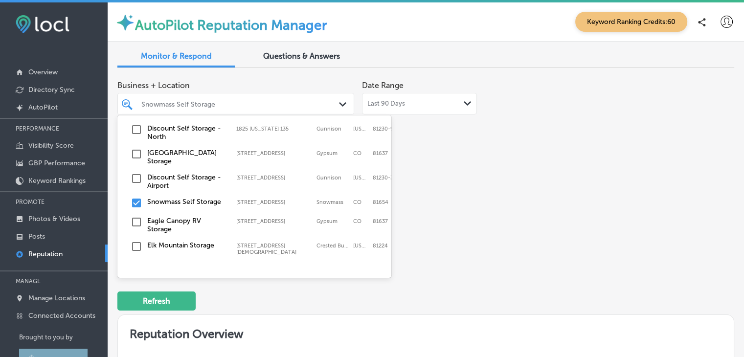
click at [141, 198] on input "checkbox" at bounding box center [137, 203] width 12 height 12
type textarea "x"
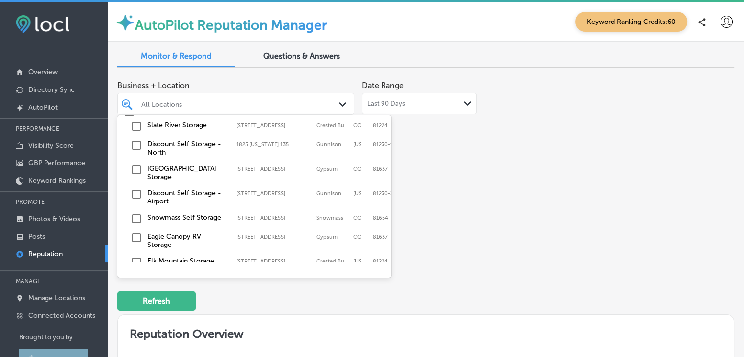
scroll to position [50, 0]
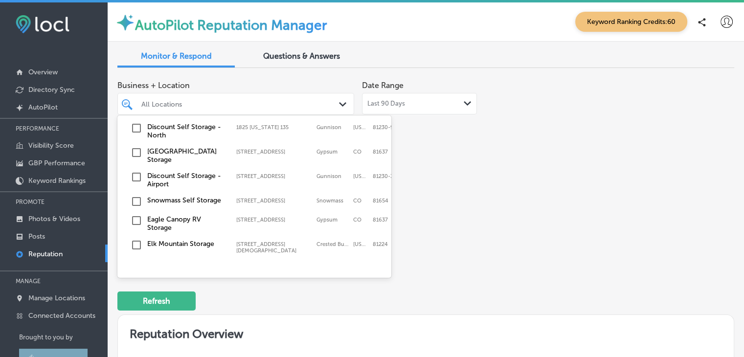
click at [137, 217] on input "checkbox" at bounding box center [137, 221] width 12 height 12
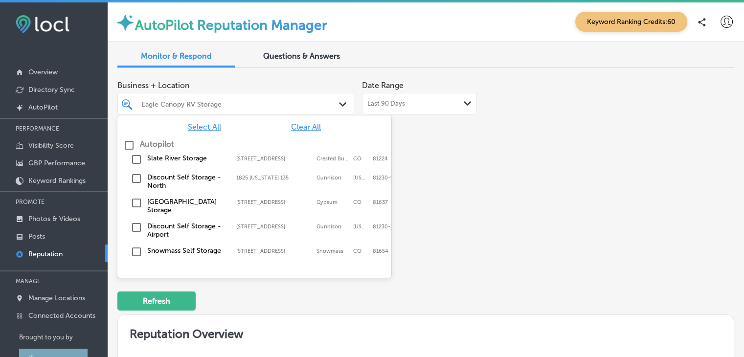
click at [444, 190] on div "Business + Location option [STREET_ADDRESS]. option 500 Plane St focused, 0 of …" at bounding box center [302, 168] width 370 height 184
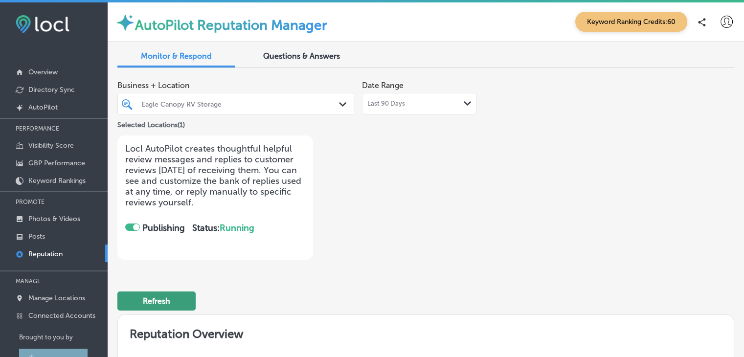
click at [180, 295] on button "Refresh" at bounding box center [156, 300] width 78 height 19
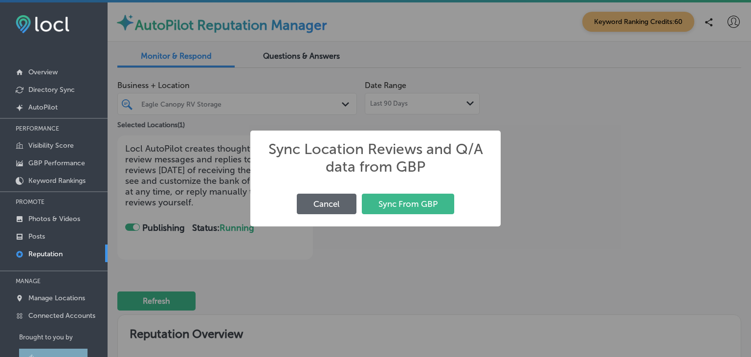
click at [548, 192] on div "Sync Location Reviews and Q/A data from GBP × Cancel Sync From GBP" at bounding box center [375, 178] width 751 height 357
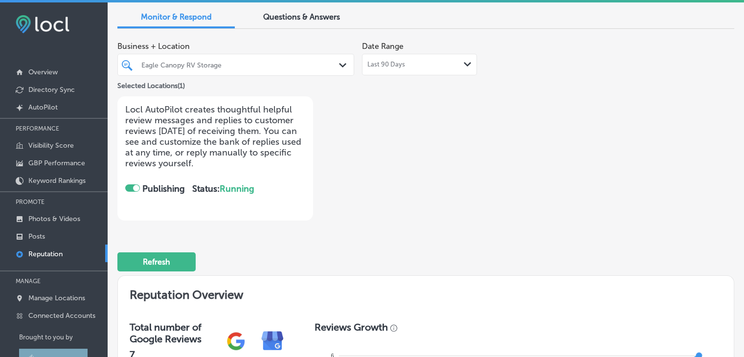
scroll to position [0, 0]
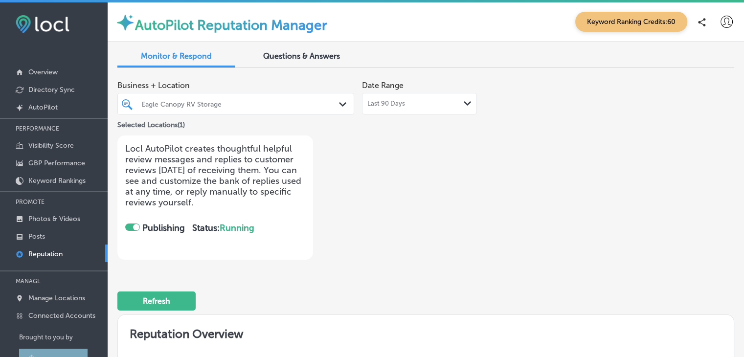
click at [250, 110] on div at bounding box center [226, 103] width 172 height 13
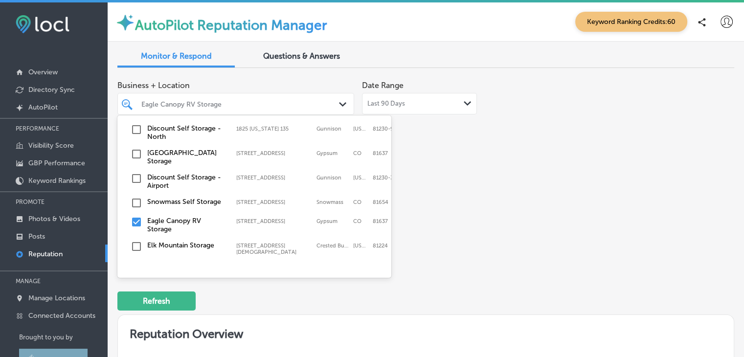
scroll to position [50, 0]
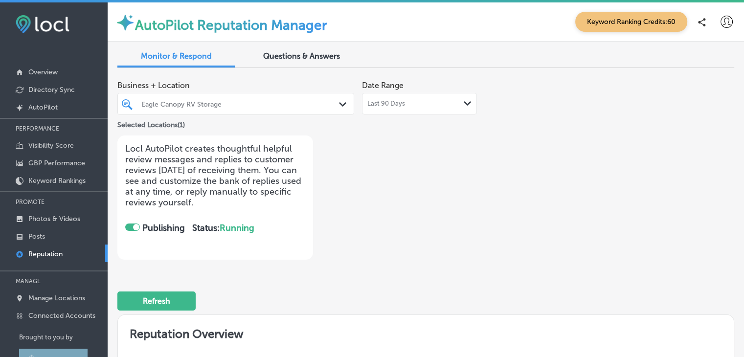
click at [475, 196] on div "Business + Location Eagle Canopy RV Storage Path Created with Sketch. Selected …" at bounding box center [302, 168] width 370 height 184
click at [37, 105] on p "AutoPilot" at bounding box center [42, 107] width 29 height 8
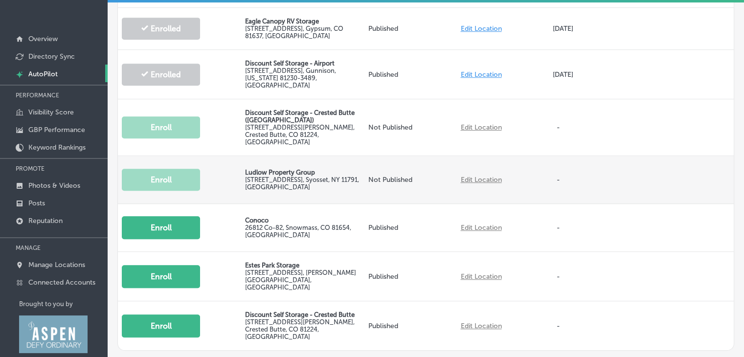
scroll to position [49, 0]
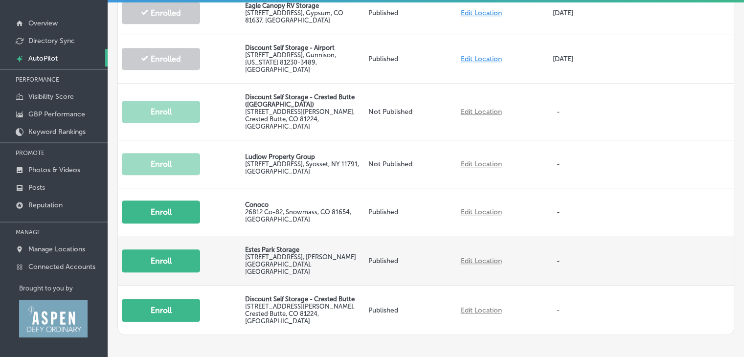
click at [164, 249] on button "Enroll" at bounding box center [161, 260] width 78 height 23
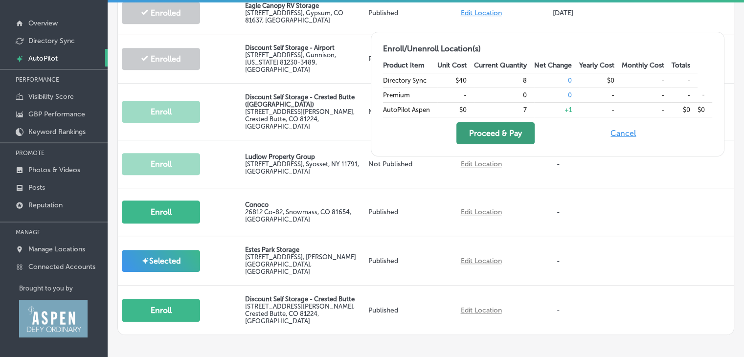
click at [476, 128] on button "Proceed & Pay" at bounding box center [495, 133] width 78 height 22
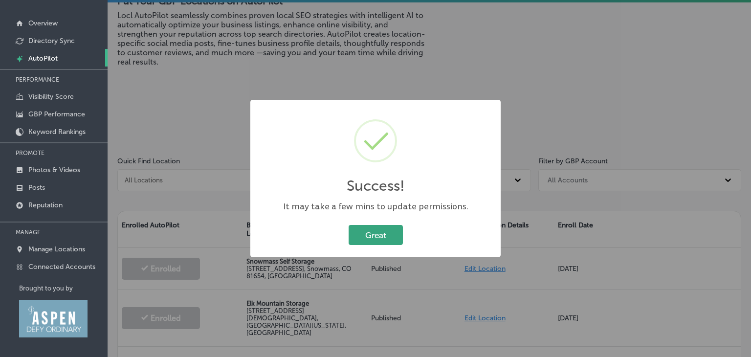
click at [383, 231] on button "Great" at bounding box center [376, 235] width 54 height 20
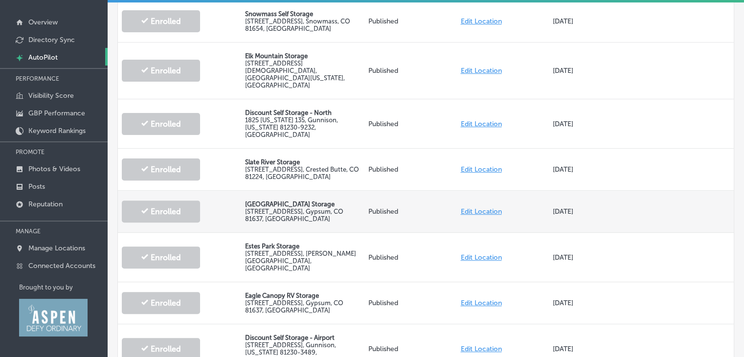
scroll to position [481, 0]
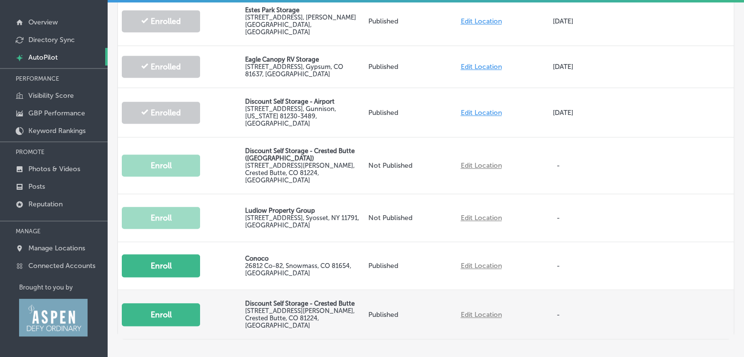
click at [177, 303] on button "Enroll" at bounding box center [161, 314] width 78 height 23
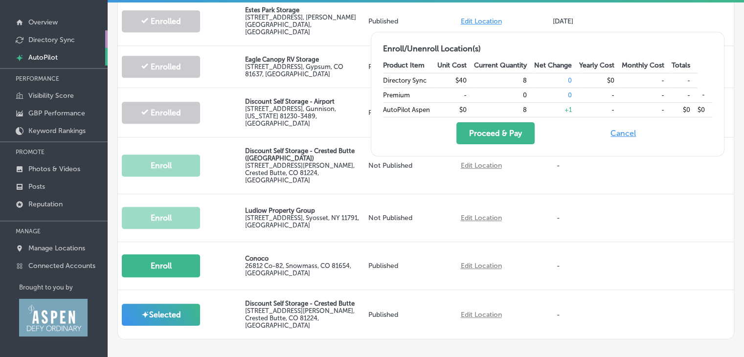
click at [80, 40] on link "Directory Sync" at bounding box center [54, 39] width 108 height 18
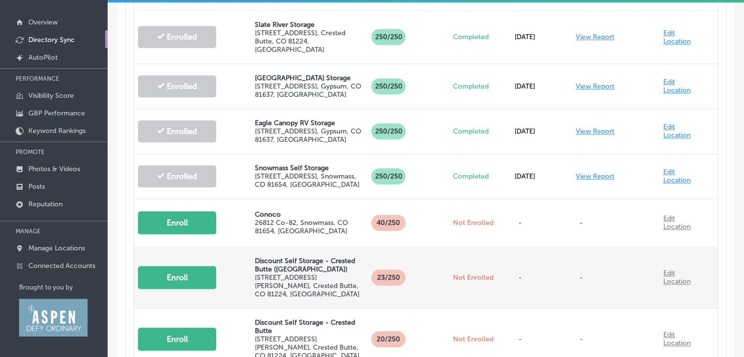
scroll to position [587, 0]
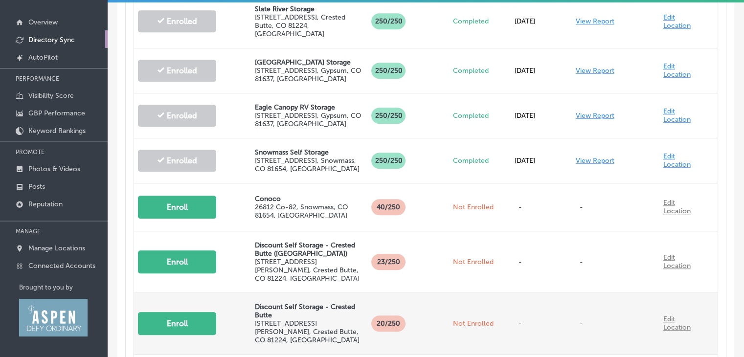
click at [261, 303] on p "Discount Self Storage - Crested Butte" at bounding box center [309, 311] width 109 height 17
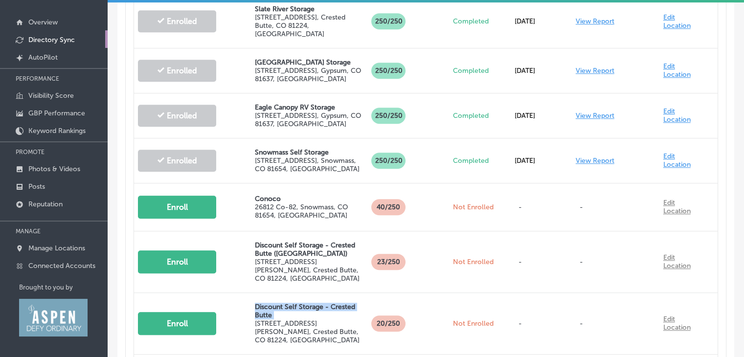
copy p "Discount Self Storage - Crested Butte"
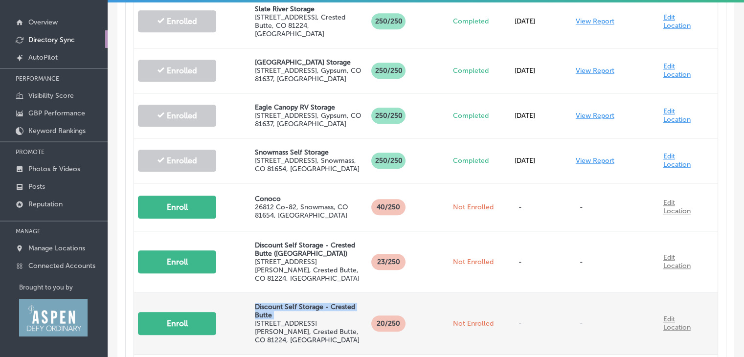
click at [184, 312] on button "Enroll" at bounding box center [177, 323] width 78 height 23
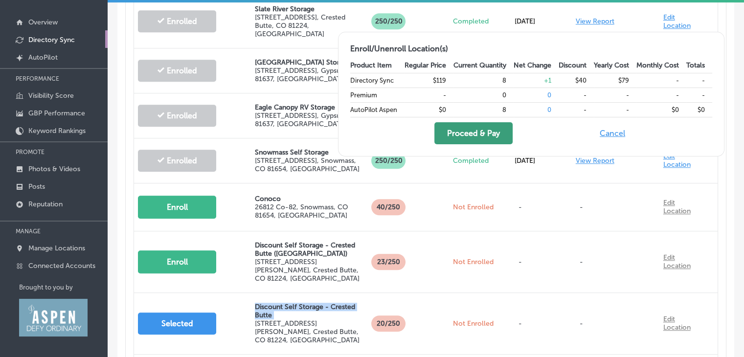
click at [496, 134] on button "Proceed & Pay" at bounding box center [473, 133] width 78 height 22
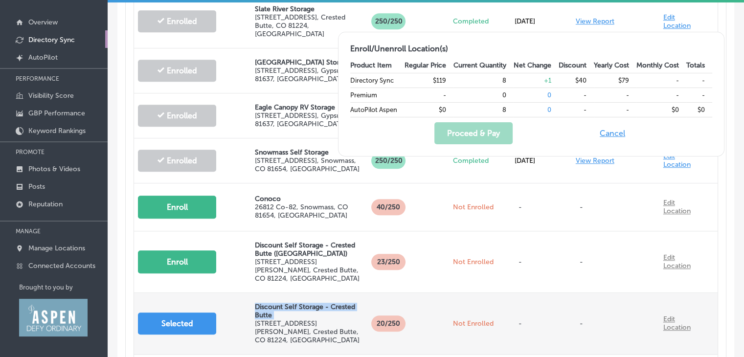
click at [335, 303] on p "Discount Self Storage - Crested Butte" at bounding box center [309, 311] width 109 height 17
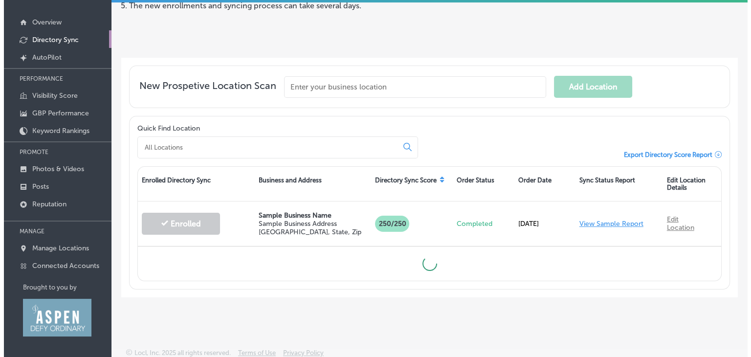
scroll to position [107, 0]
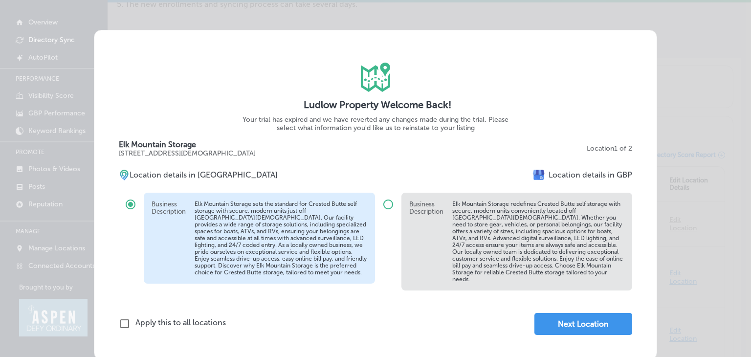
click at [385, 202] on input "radio" at bounding box center [388, 204] width 23 height 23
radio input "true"
radio input "false"
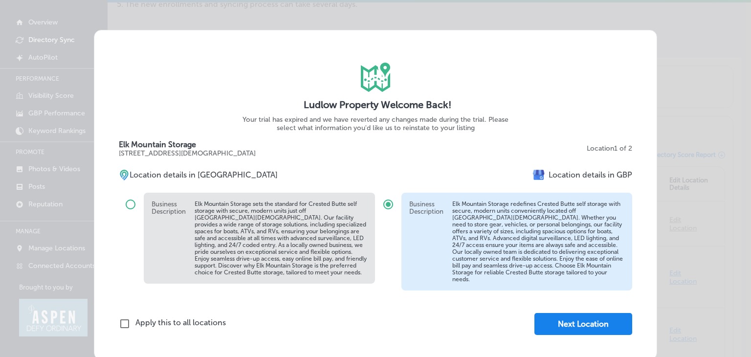
click at [592, 329] on button "Next Location" at bounding box center [583, 324] width 98 height 22
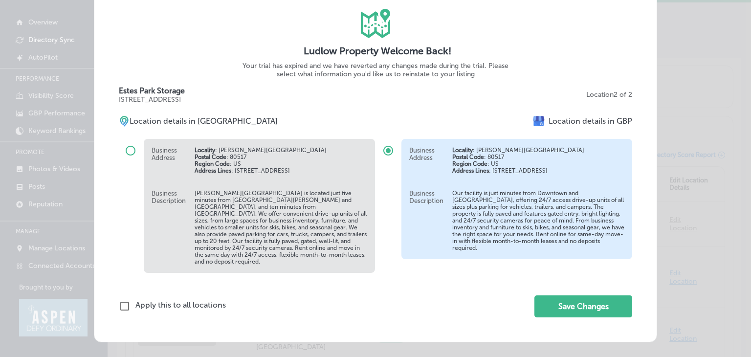
scroll to position [57, 0]
click at [593, 312] on button "Save Changes" at bounding box center [583, 306] width 98 height 22
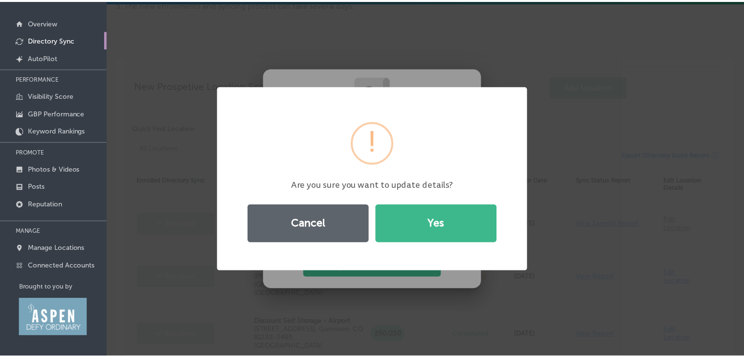
scroll to position [0, 0]
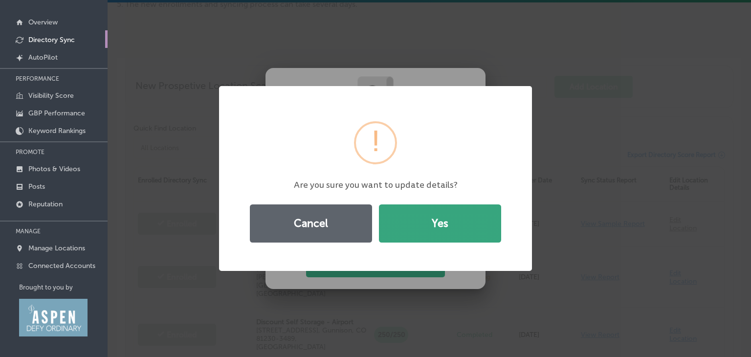
click at [423, 223] on button "Yes" at bounding box center [440, 223] width 122 height 38
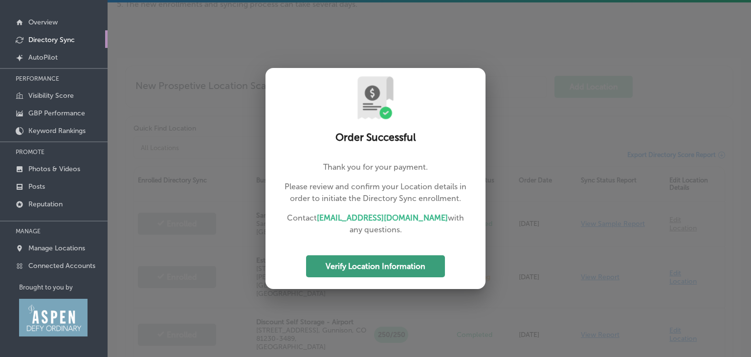
click at [430, 266] on button "Verify Location Information" at bounding box center [375, 266] width 139 height 22
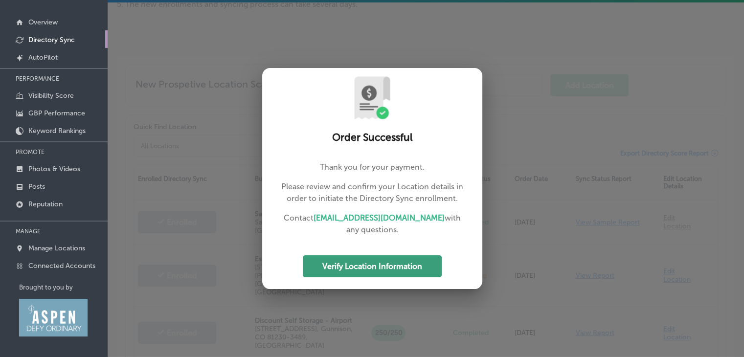
select select "US"
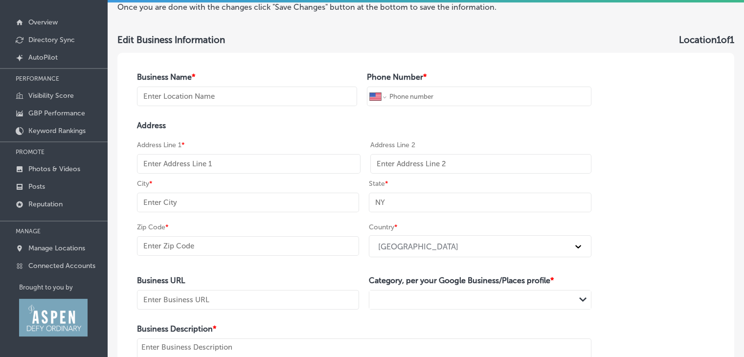
type input "Discount Self Storage - Crested Butte"
type input "[PHONE_NUMBER]"
type input "[STREET_ADDRESS][PERSON_NAME]"
type input "Crested Butte"
type input "CO"
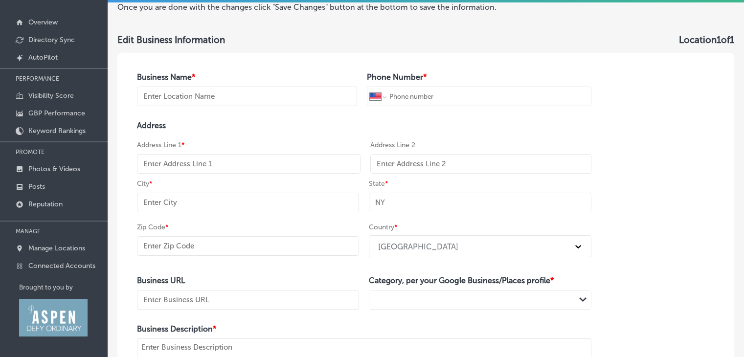
type input "81224"
type input "[URL][DOMAIN_NAME]"
type textarea "Discount Self Storage – Crested Butte is your local, affordable storage solutio…"
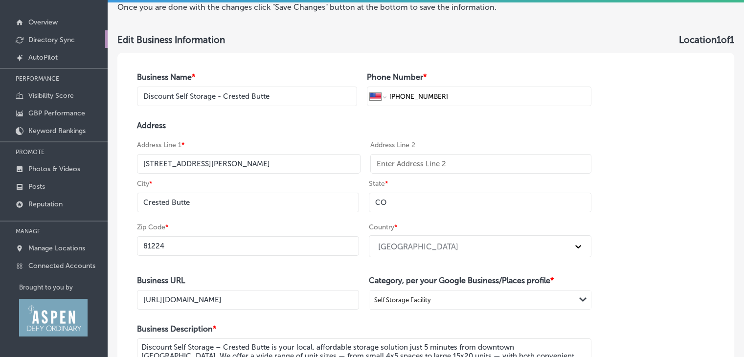
click at [48, 37] on p "Directory Sync" at bounding box center [51, 40] width 46 height 8
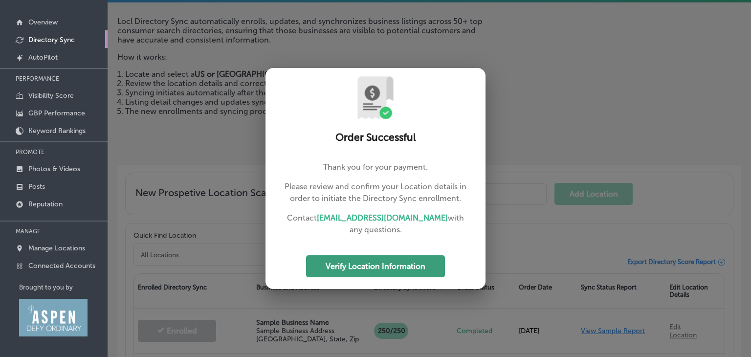
click at [390, 263] on button "Verify Location Information" at bounding box center [375, 266] width 139 height 22
select select "US"
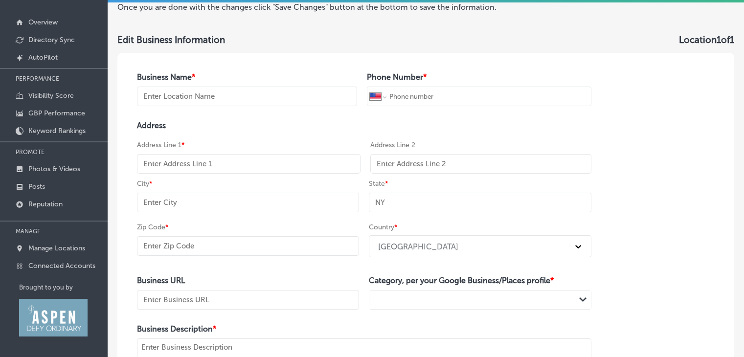
type input "Discount Self Storage - Crested Butte"
type input "[PHONE_NUMBER]"
type input "[STREET_ADDRESS][PERSON_NAME]"
type input "Crested Butte"
type input "CO"
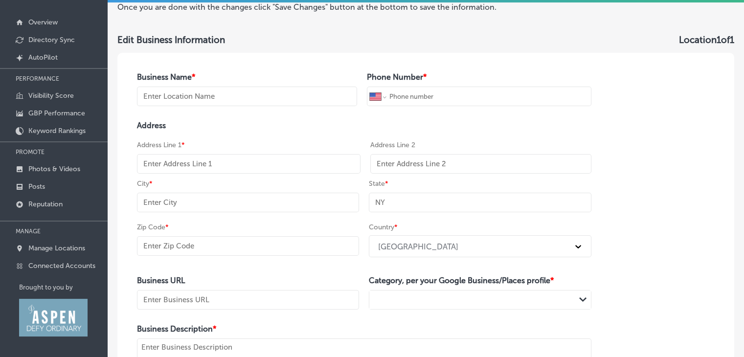
type input "81224"
type input "[URL][DOMAIN_NAME]"
type textarea "Discount Self Storage – Crested Butte is your local, affordable storage solutio…"
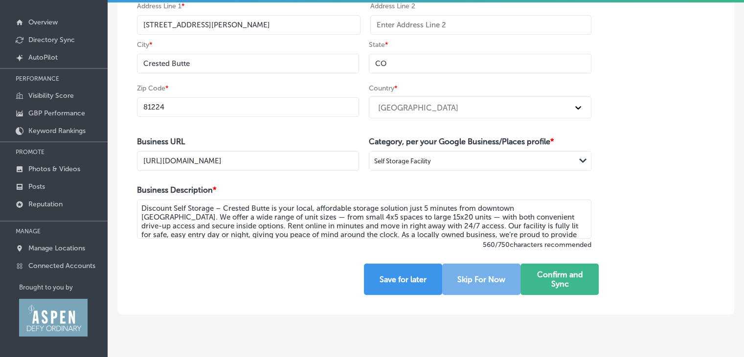
scroll to position [147, 0]
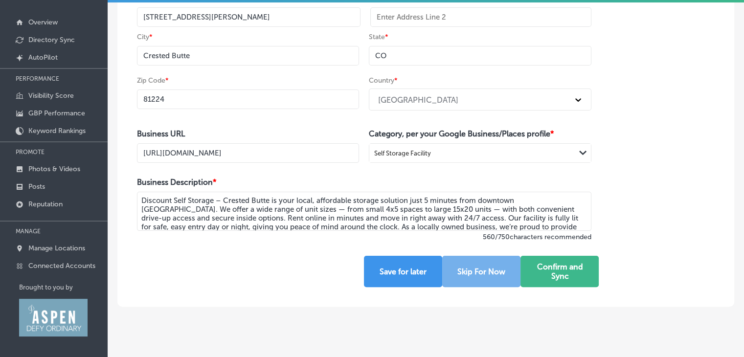
click at [282, 155] on input "[URL][DOMAIN_NAME]" at bounding box center [248, 153] width 222 height 20
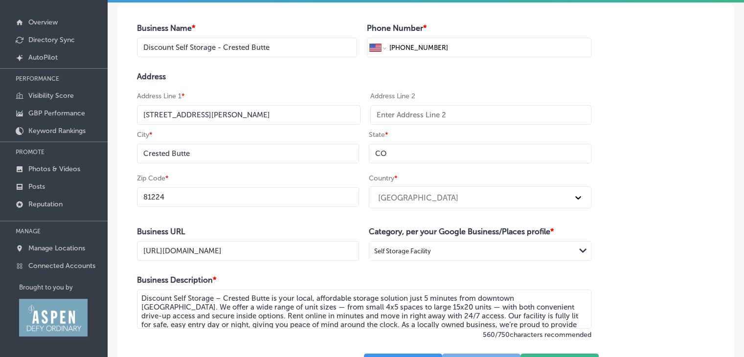
scroll to position [161, 0]
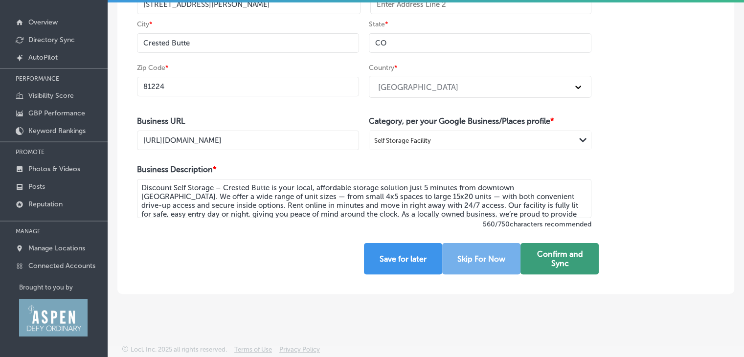
click at [555, 263] on button "Confirm and Sync" at bounding box center [559, 258] width 78 height 31
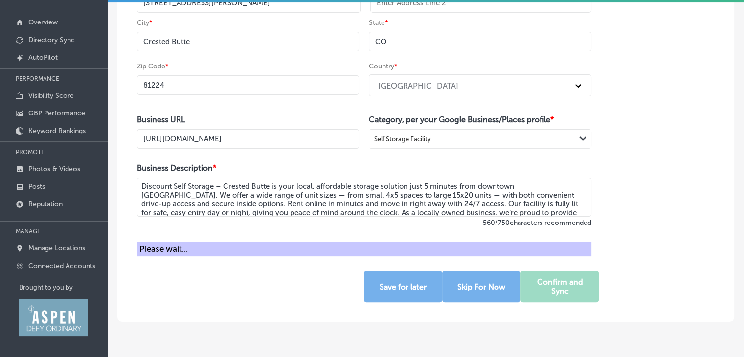
scroll to position [124, 0]
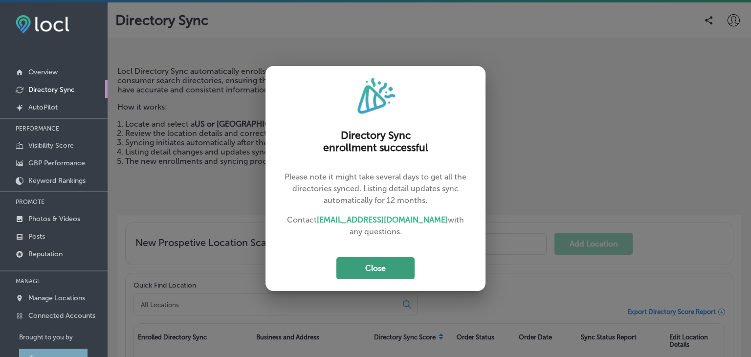
click at [377, 259] on button "Close" at bounding box center [375, 268] width 78 height 22
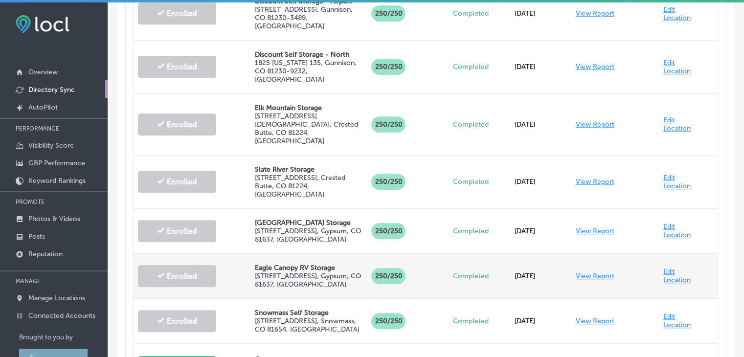
scroll to position [630, 0]
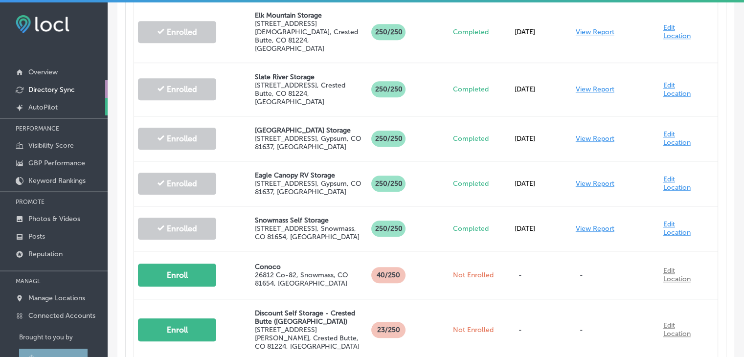
click at [51, 110] on p "AutoPilot" at bounding box center [42, 107] width 29 height 8
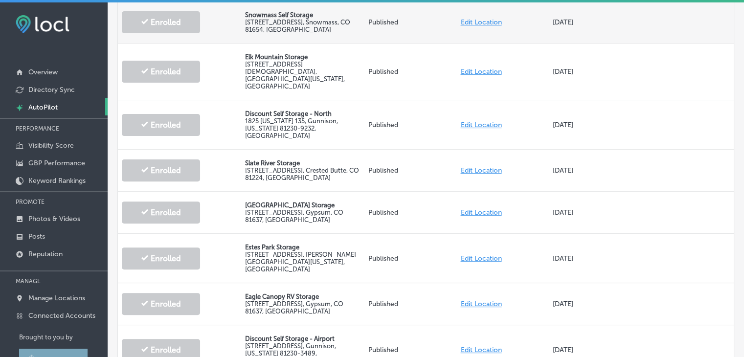
scroll to position [481, 0]
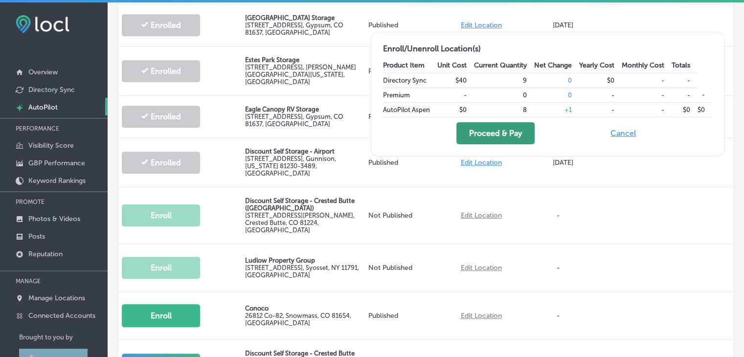
click at [516, 130] on button "Proceed & Pay" at bounding box center [495, 133] width 78 height 22
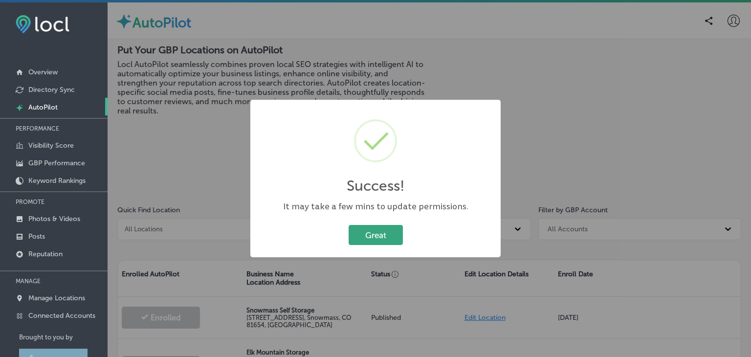
click at [372, 233] on button "Great" at bounding box center [376, 235] width 54 height 20
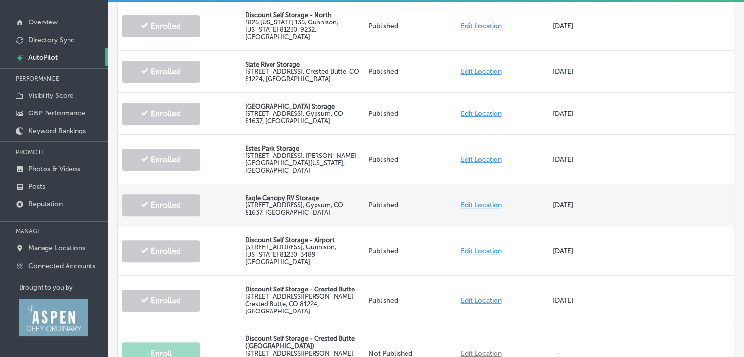
scroll to position [475, 0]
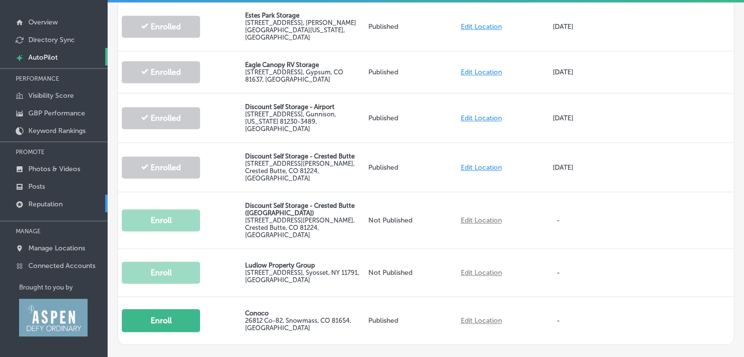
click at [52, 200] on p "Reputation" at bounding box center [45, 204] width 34 height 8
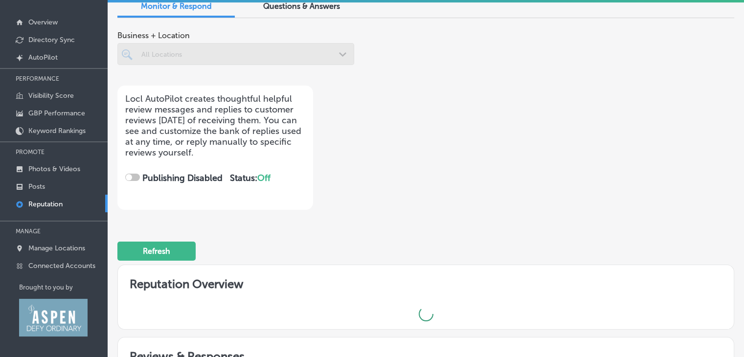
checkbox input "true"
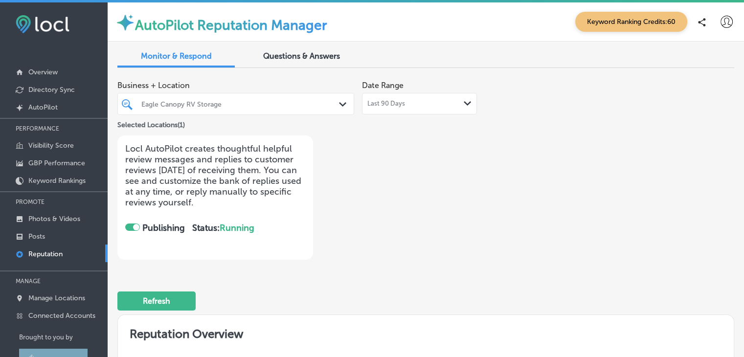
click at [252, 105] on div "Eagle Canopy RV Storage" at bounding box center [240, 104] width 199 height 8
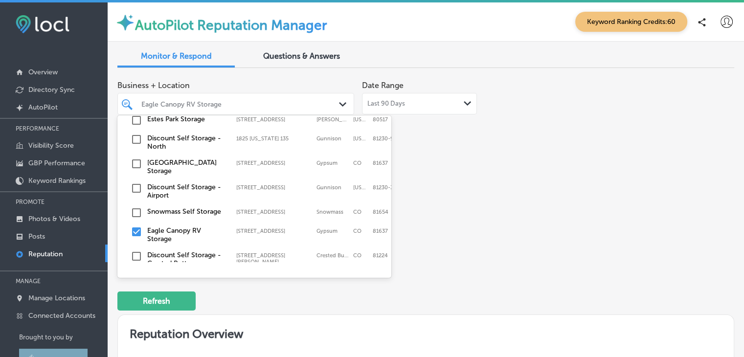
scroll to position [45, 0]
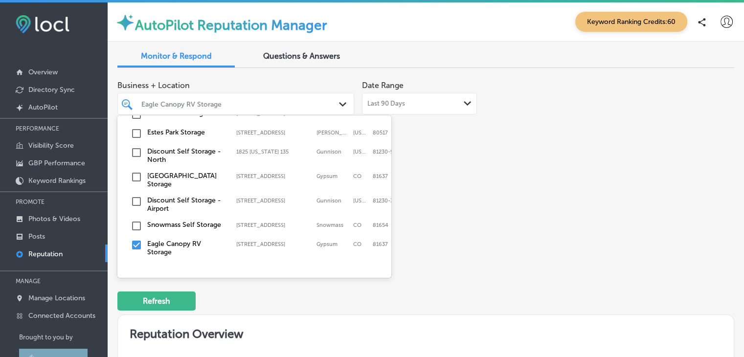
click at [139, 134] on input "checkbox" at bounding box center [137, 134] width 12 height 12
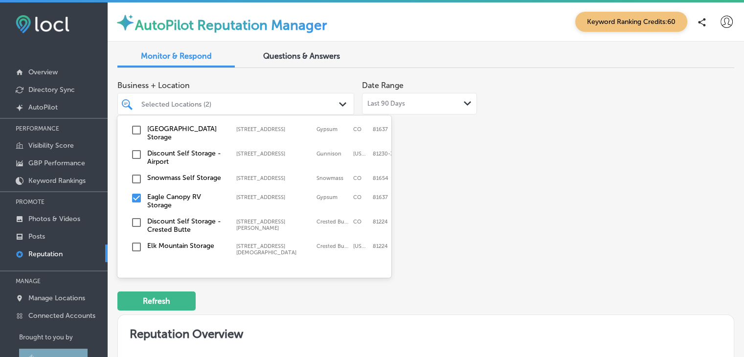
scroll to position [94, 0]
click at [137, 194] on input "checkbox" at bounding box center [137, 196] width 12 height 12
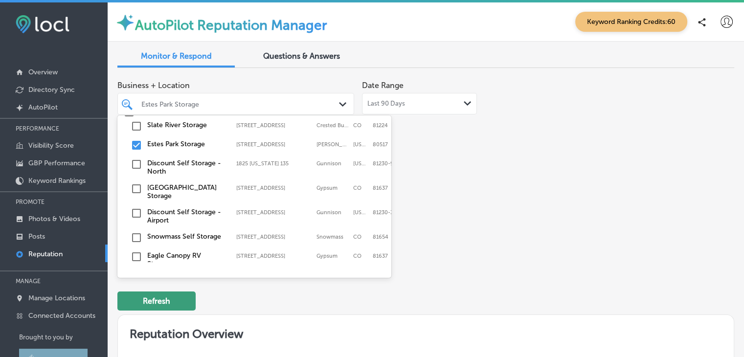
scroll to position [49, 0]
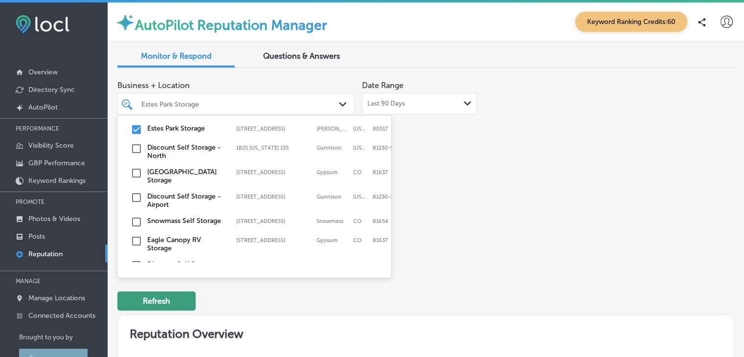
click at [168, 292] on button "Refresh" at bounding box center [156, 300] width 78 height 19
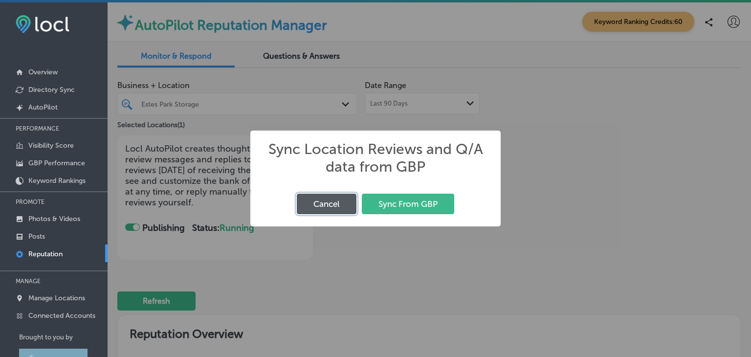
click at [317, 196] on button "Cancel" at bounding box center [327, 204] width 60 height 20
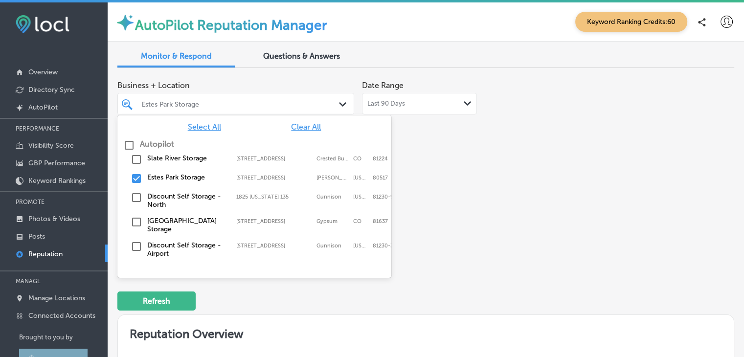
click at [303, 107] on div "Estes Park Storage" at bounding box center [240, 104] width 199 height 8
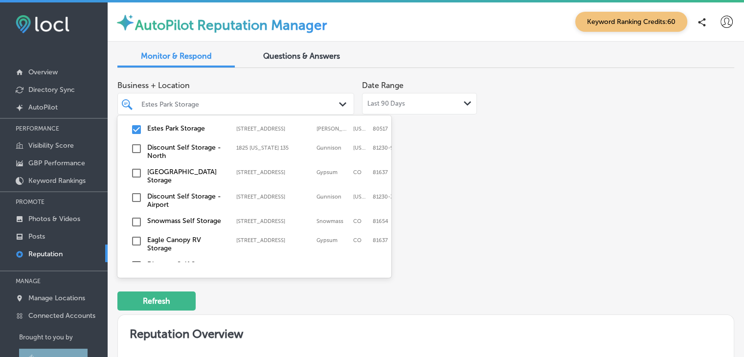
scroll to position [94, 0]
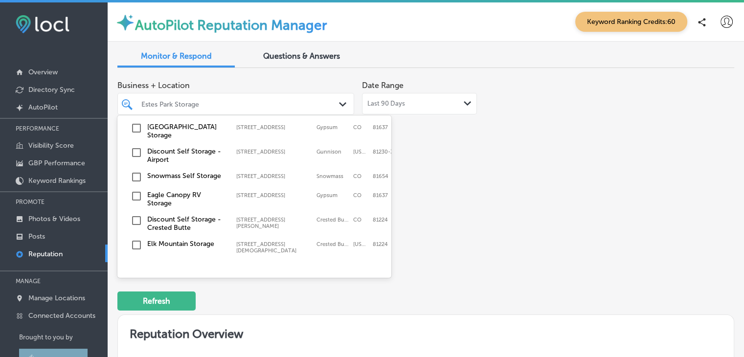
click at [131, 217] on input "checkbox" at bounding box center [137, 221] width 12 height 12
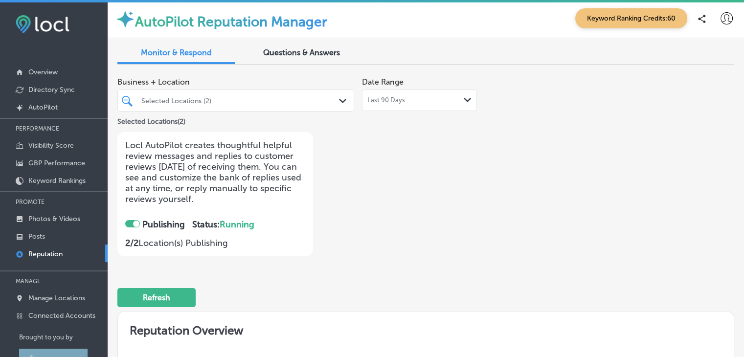
scroll to position [0, 0]
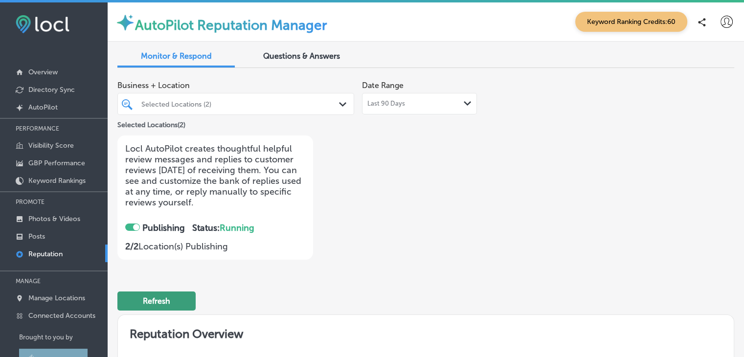
click at [179, 296] on button "Refresh" at bounding box center [156, 300] width 78 height 19
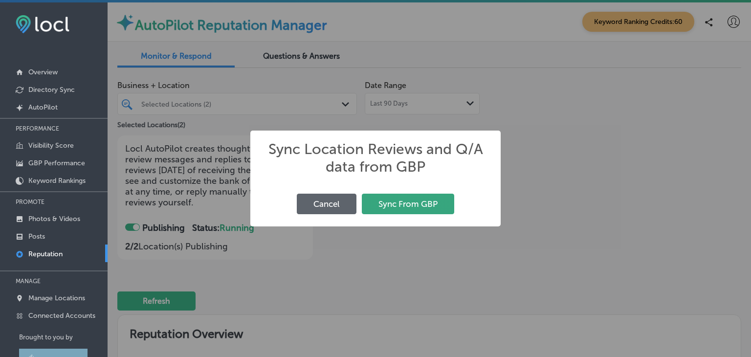
click at [392, 204] on button "Sync From GBP" at bounding box center [408, 204] width 92 height 20
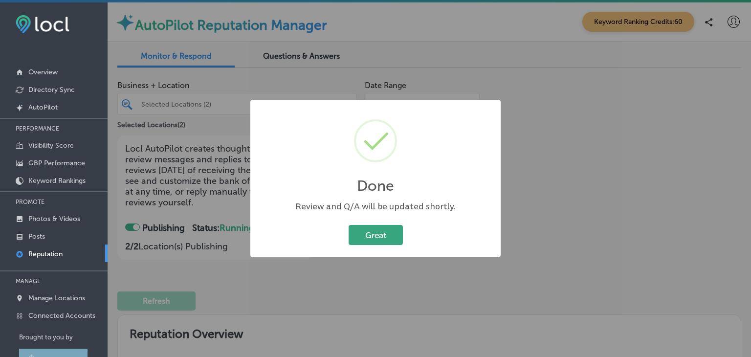
click at [373, 234] on button "Great" at bounding box center [376, 235] width 54 height 20
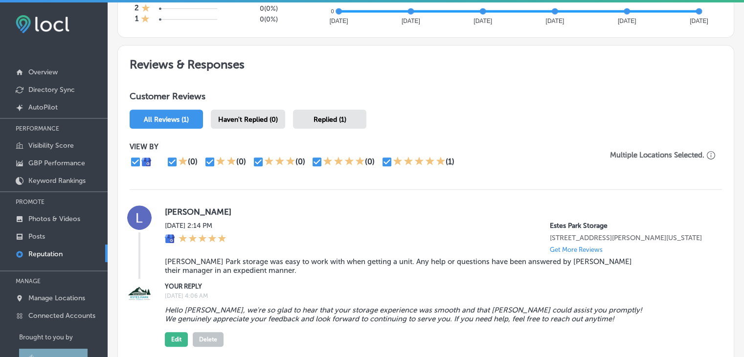
scroll to position [567, 0]
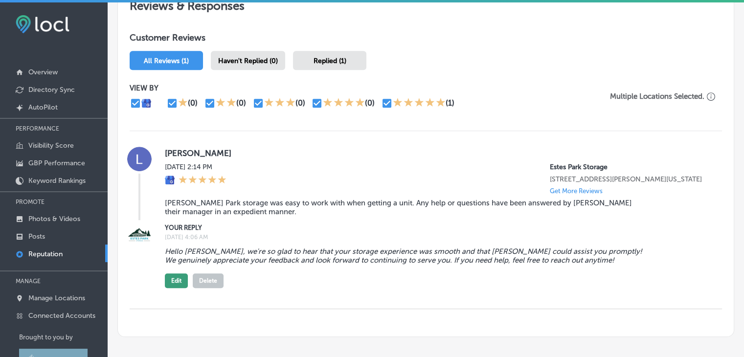
click at [169, 278] on button "Edit" at bounding box center [176, 280] width 23 height 15
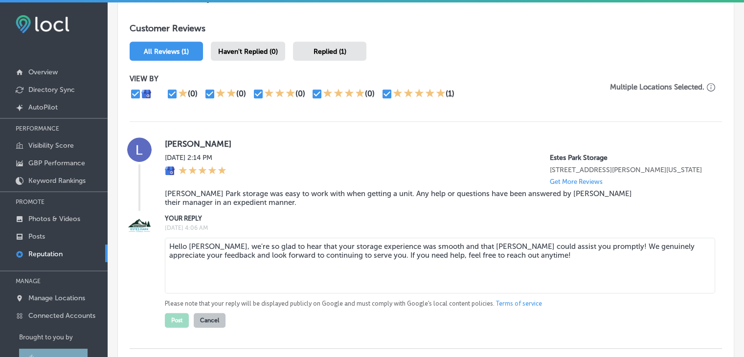
click at [235, 258] on textarea "Hello [PERSON_NAME], we're so glad to hear that your storage experience was smo…" at bounding box center [440, 266] width 550 height 56
click at [315, 260] on textarea "Hello [PERSON_NAME], we're so glad to hear that your storage experience was smo…" at bounding box center [440, 266] width 550 height 56
click at [461, 254] on textarea "Hello [PERSON_NAME], we're so glad to hear that your storage experience was smo…" at bounding box center [440, 266] width 550 height 56
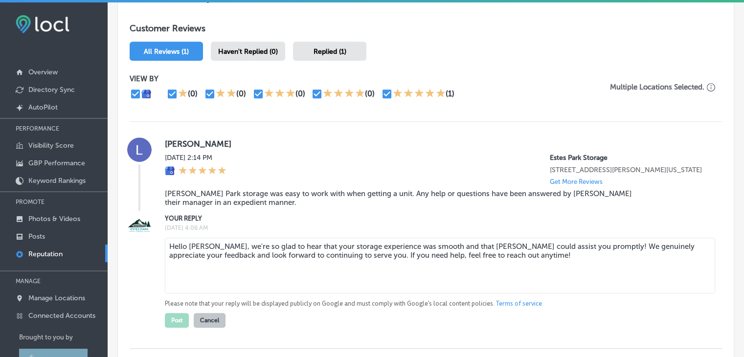
click at [457, 253] on textarea "Hello [PERSON_NAME], we're so glad to hear that your storage experience was smo…" at bounding box center [440, 266] width 550 height 56
paste textarea "y"
click at [214, 253] on textarea "Hello [PERSON_NAME], we're so glad to hear that your storage experience was smo…" at bounding box center [440, 266] width 550 height 56
click at [289, 253] on textarea "Hello [PERSON_NAME], we're so glad to hear that your storage experience was smo…" at bounding box center [440, 266] width 550 height 56
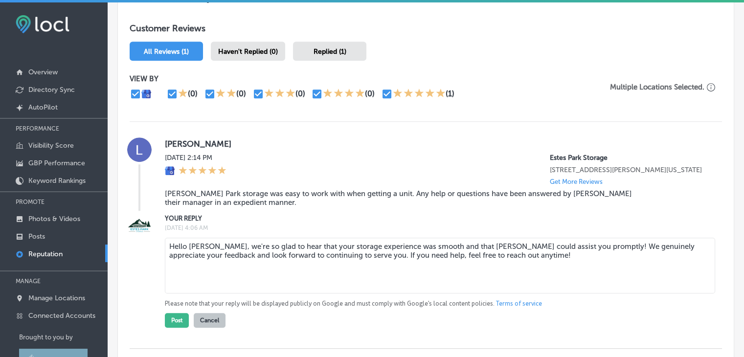
click at [339, 250] on textarea "Hello [PERSON_NAME], we're so glad to hear that your storage experience was smo…" at bounding box center [440, 266] width 550 height 56
click at [411, 249] on textarea "Hello [PERSON_NAME], we're so glad to hear that your storage experience was smo…" at bounding box center [440, 266] width 550 height 56
click at [417, 253] on textarea "Hello [PERSON_NAME], we're so glad to hear that your storage experience was smo…" at bounding box center [440, 266] width 550 height 56
click at [422, 251] on textarea "Hello [PERSON_NAME], we're so glad to hear that your storage experience was smo…" at bounding box center [440, 266] width 550 height 56
paste textarea "❤️"
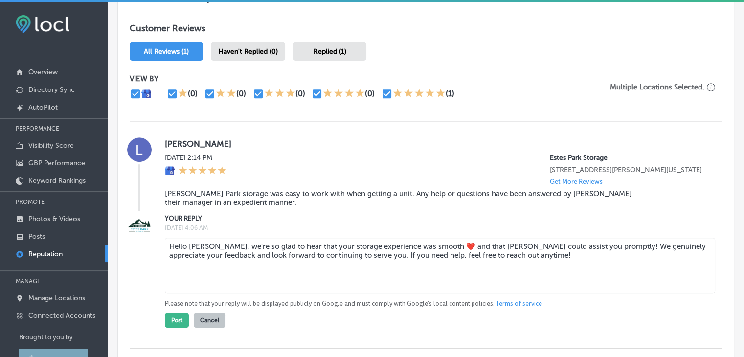
click at [416, 252] on textarea "Hello [PERSON_NAME], we're so glad to hear that your storage experience was smo…" at bounding box center [440, 266] width 550 height 56
click at [396, 259] on textarea "Hello [PERSON_NAME], we're so glad to hear that your storage experience was smo…" at bounding box center [440, 266] width 550 height 56
click at [476, 259] on textarea "Hello [PERSON_NAME], we're so glad to hear that your storage experience was smo…" at bounding box center [440, 266] width 550 height 56
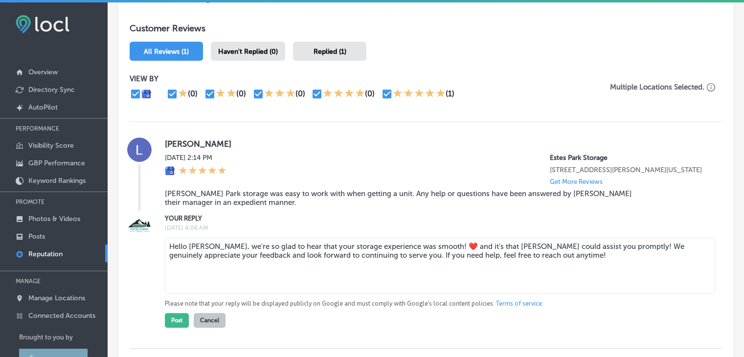
click at [427, 253] on textarea "Hello [PERSON_NAME], we're so glad to hear that your storage experience was smo…" at bounding box center [440, 266] width 550 height 56
type textarea "Hello [PERSON_NAME], we're so glad to hear that your storage experience was smo…"
click at [203, 328] on button "Cancel" at bounding box center [210, 320] width 32 height 15
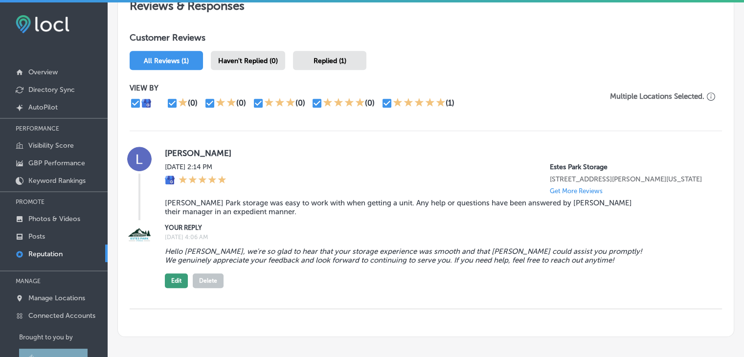
click at [179, 284] on button "Edit" at bounding box center [176, 280] width 23 height 15
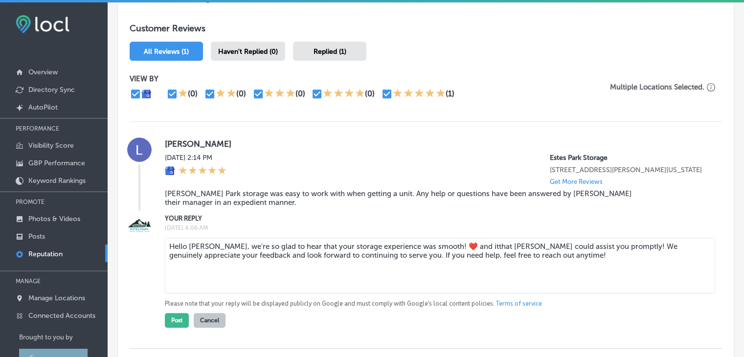
click at [257, 256] on textarea "Hello [PERSON_NAME], we're so glad to hear that your storage experience was smo…" at bounding box center [440, 266] width 550 height 56
click at [409, 256] on textarea "Hello [PERSON_NAME], we're so glad to hear that your storage experience was smo…" at bounding box center [440, 266] width 550 height 56
click at [430, 255] on textarea "Hello [PERSON_NAME], we're so glad to hear that your storage experience was smo…" at bounding box center [440, 266] width 550 height 56
drag, startPoint x: 430, startPoint y: 255, endPoint x: 424, endPoint y: 255, distance: 5.4
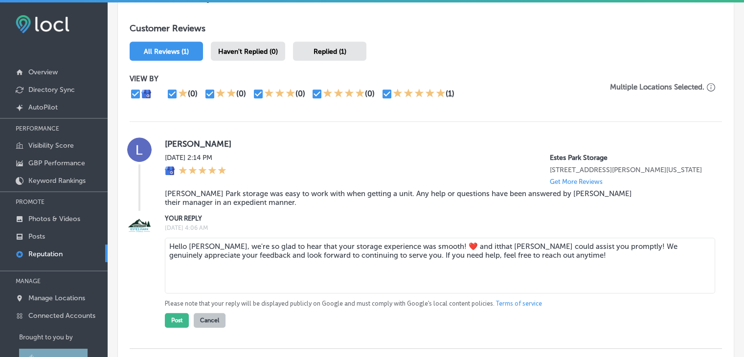
click at [424, 255] on textarea "Hello [PERSON_NAME], we're so glad to hear that your storage experience was smo…" at bounding box center [440, 266] width 550 height 56
paste textarea "❤️"
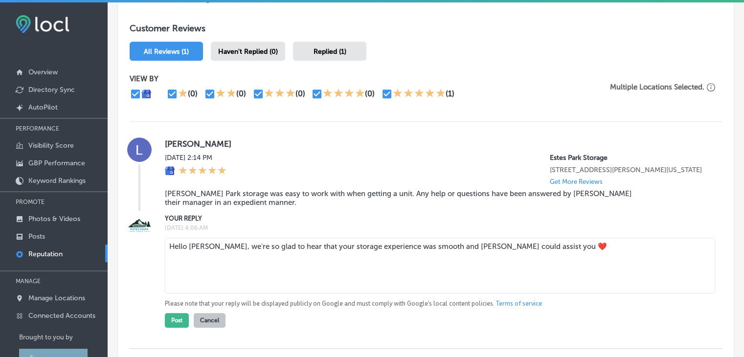
paste textarea "If there’s anything else you need, just let me know."
type textarea "Hello [PERSON_NAME], we're so glad to hear that your storage experience was smo…"
click at [172, 328] on button "Post" at bounding box center [177, 320] width 24 height 15
click at [267, 259] on textarea "Hello [PERSON_NAME], we're so glad to hear that your storage experience was smo…" at bounding box center [440, 266] width 550 height 56
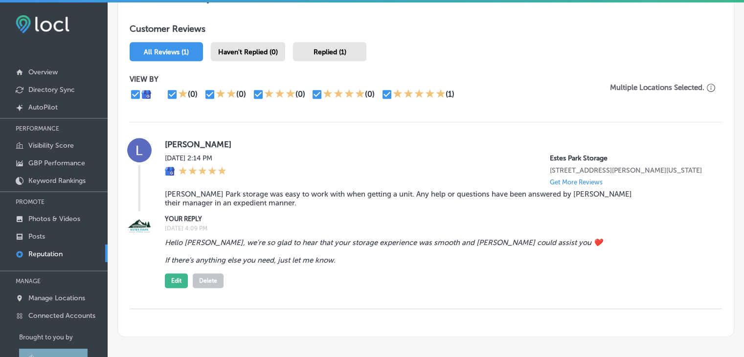
click at [291, 253] on blockquote "Hello [PERSON_NAME], we're so glad to hear that your storage experience was smo…" at bounding box center [407, 251] width 484 height 26
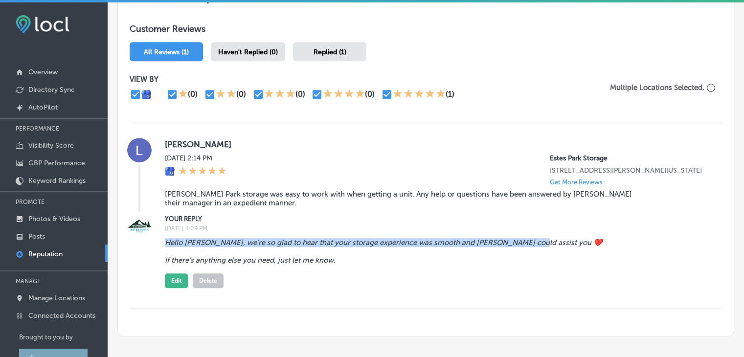
click at [291, 253] on blockquote "Hello [PERSON_NAME], we're so glad to hear that your storage experience was smo…" at bounding box center [407, 251] width 484 height 26
click at [301, 248] on blockquote "Hello [PERSON_NAME], we're so glad to hear that your storage experience was smo…" at bounding box center [407, 251] width 484 height 26
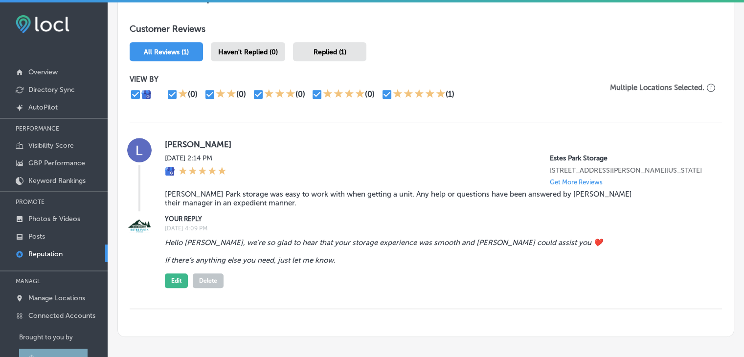
click at [321, 254] on blockquote "Hello [PERSON_NAME], we're so glad to hear that your storage experience was smo…" at bounding box center [407, 251] width 484 height 26
click at [320, 254] on blockquote "Hello [PERSON_NAME], we're so glad to hear that your storage experience was smo…" at bounding box center [407, 251] width 484 height 26
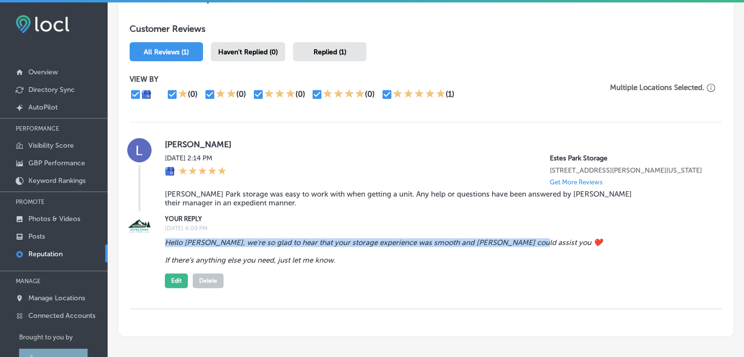
click at [320, 254] on blockquote "Hello [PERSON_NAME], we're so glad to hear that your storage experience was smo…" at bounding box center [407, 251] width 484 height 26
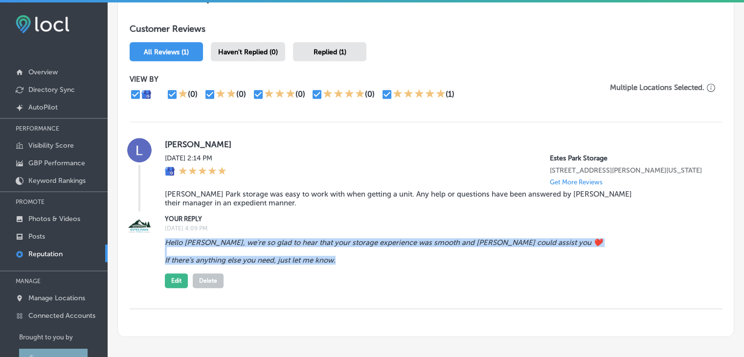
click at [341, 265] on blockquote "Hello [PERSON_NAME], we're so glad to hear that your storage experience was smo…" at bounding box center [407, 251] width 484 height 26
copy blockquote "Hello [PERSON_NAME], we're so glad to hear that your storage experience was smo…"
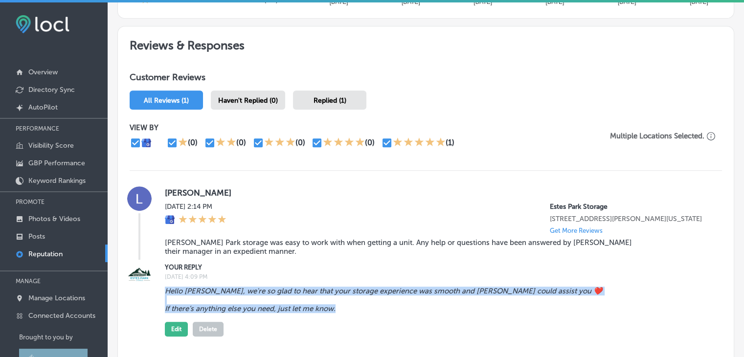
scroll to position [577, 0]
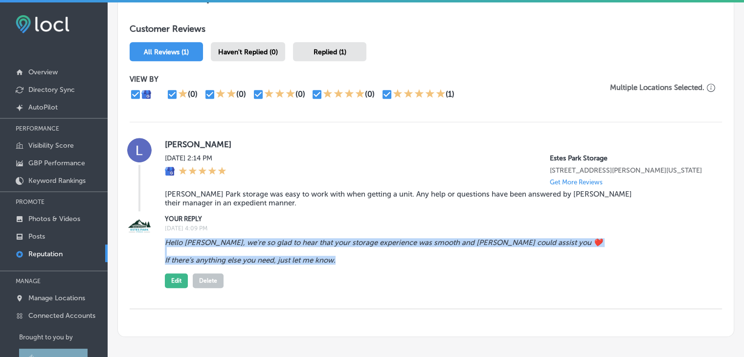
click at [351, 253] on blockquote "Hello [PERSON_NAME], we're so glad to hear that your storage experience was smo…" at bounding box center [407, 251] width 484 height 26
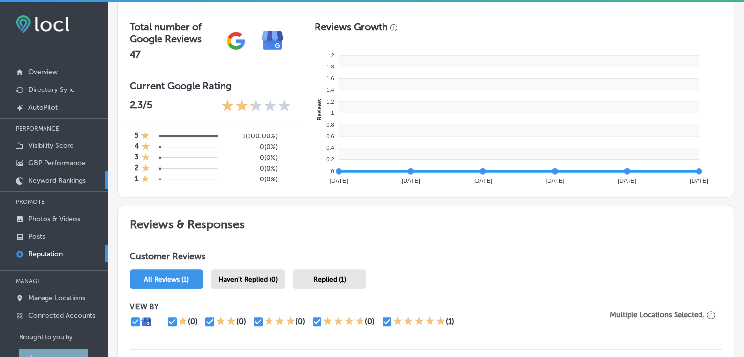
scroll to position [333, 0]
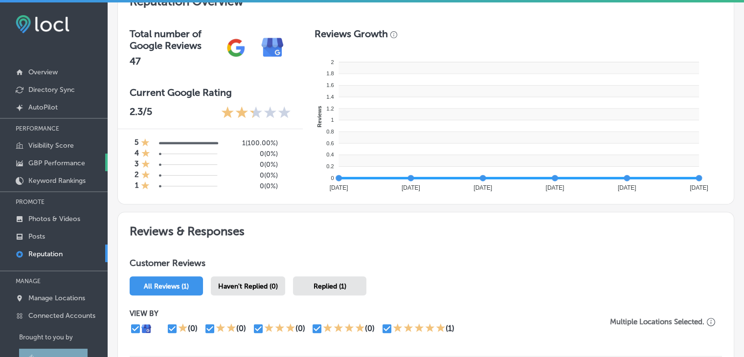
click at [74, 165] on p "GBP Performance" at bounding box center [56, 163] width 57 height 8
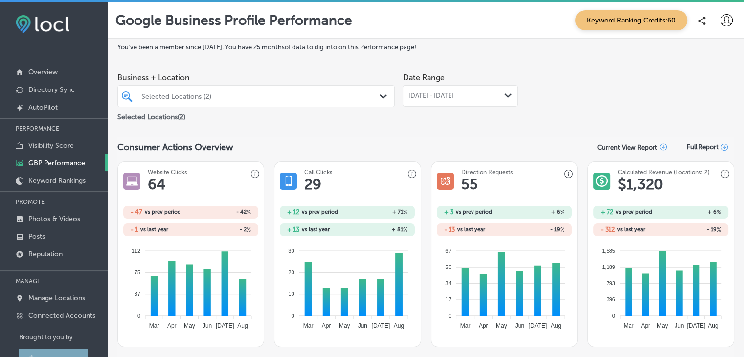
click at [264, 90] on div at bounding box center [244, 95] width 208 height 13
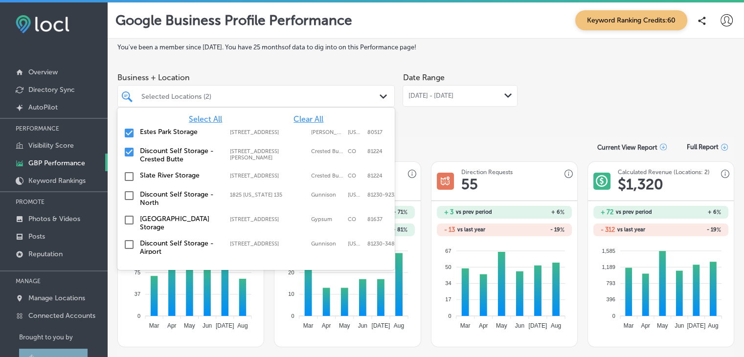
click at [127, 154] on input "checkbox" at bounding box center [129, 152] width 12 height 12
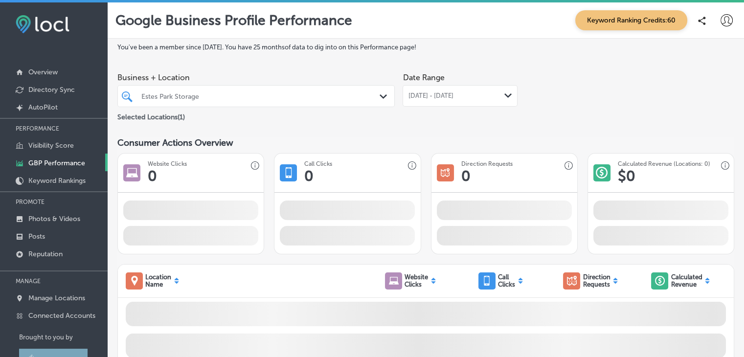
click at [280, 68] on div "Business + Location [PERSON_NAME] Park Storage Path Created with Sketch." at bounding box center [255, 87] width 277 height 39
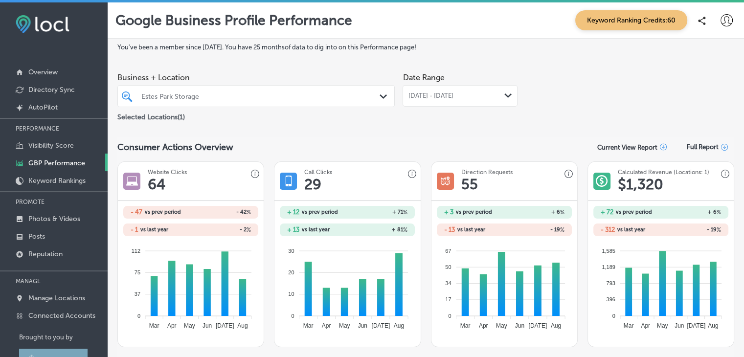
click at [301, 89] on div at bounding box center [244, 95] width 208 height 13
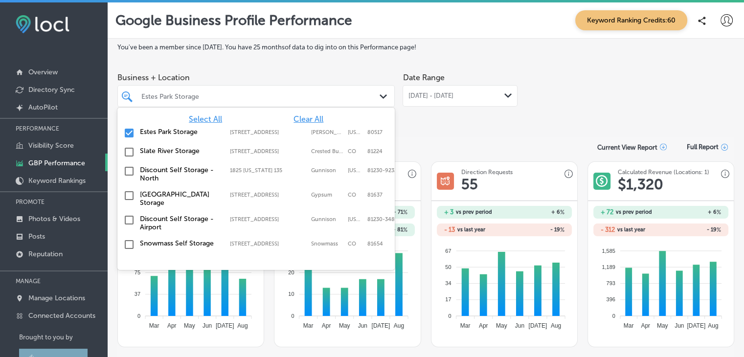
click at [130, 134] on input "checkbox" at bounding box center [129, 133] width 12 height 12
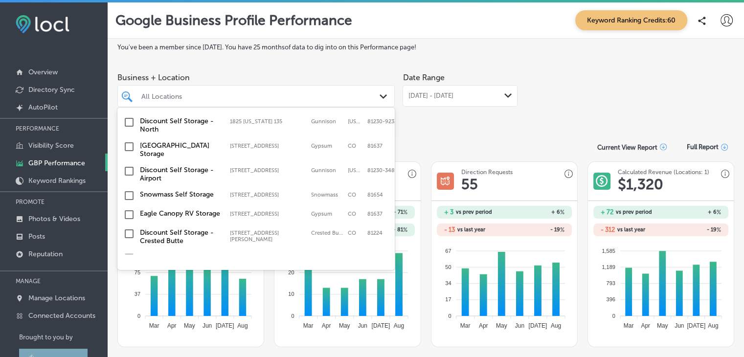
click at [129, 149] on input "checkbox" at bounding box center [129, 147] width 12 height 12
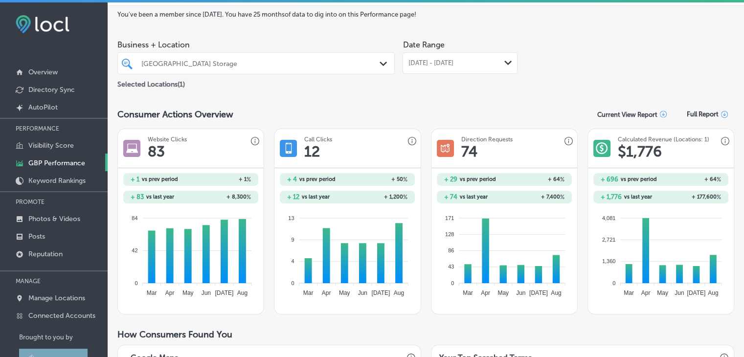
scroll to position [0, 0]
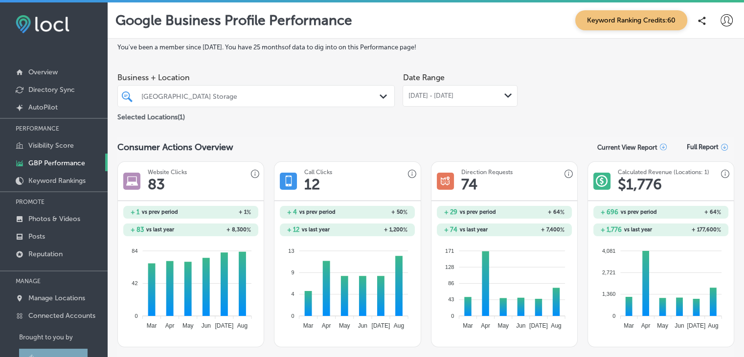
click at [228, 98] on div "[GEOGRAPHIC_DATA] Storage" at bounding box center [260, 96] width 239 height 8
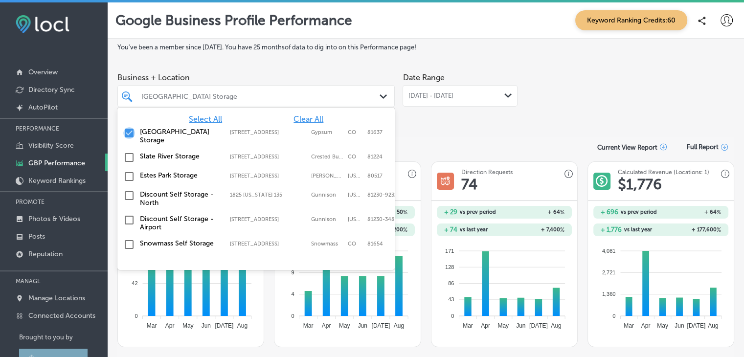
click at [131, 136] on input "checkbox" at bounding box center [129, 133] width 12 height 12
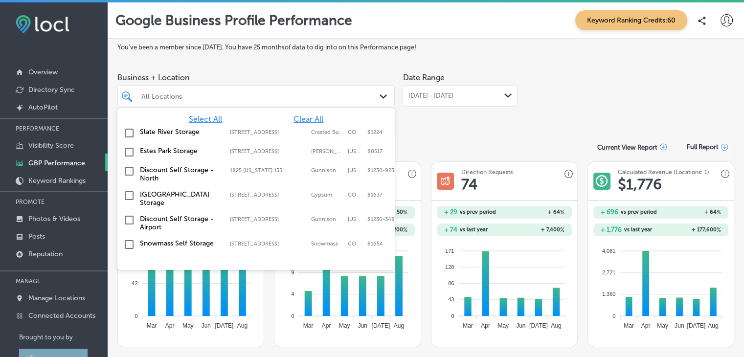
click at [134, 150] on input "checkbox" at bounding box center [129, 152] width 12 height 12
click at [571, 118] on div "Business + Location option [STREET_ADDRESS]. option [STREET_ADDRESS]. 10 result…" at bounding box center [425, 95] width 617 height 55
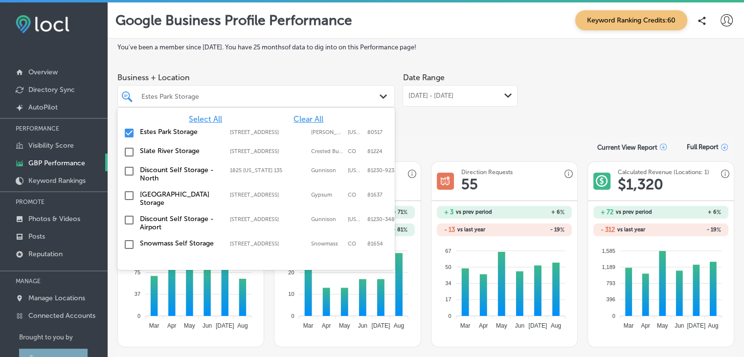
click at [312, 103] on div "Estes Park Storage" at bounding box center [255, 96] width 239 height 15
click at [129, 136] on input "checkbox" at bounding box center [129, 133] width 12 height 12
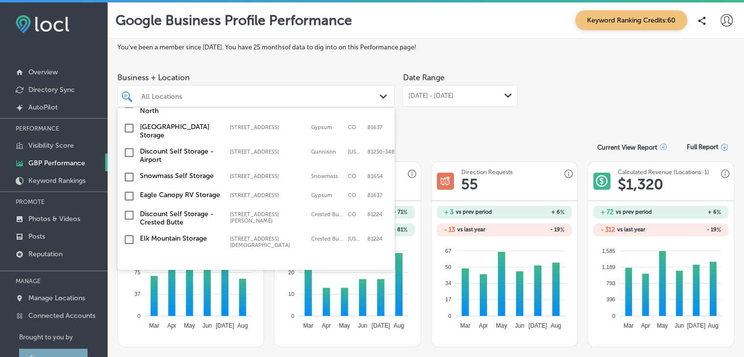
scroll to position [71, 0]
click at [130, 190] on input "checkbox" at bounding box center [129, 196] width 12 height 12
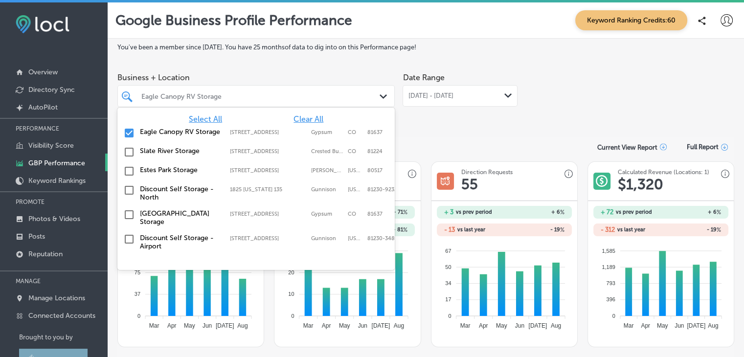
click at [310, 74] on span "Business + Location" at bounding box center [255, 77] width 277 height 9
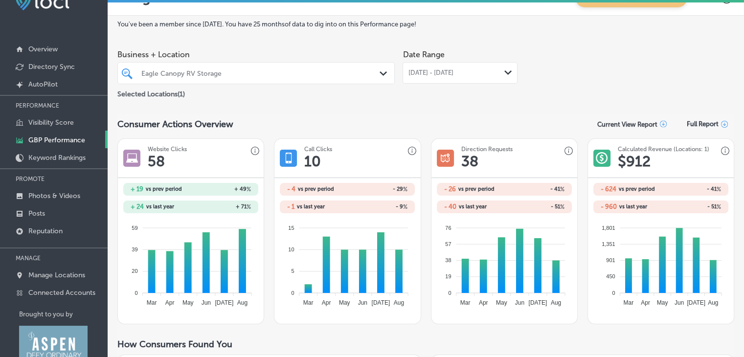
scroll to position [0, 0]
